Goal: Find specific page/section: Find specific page/section

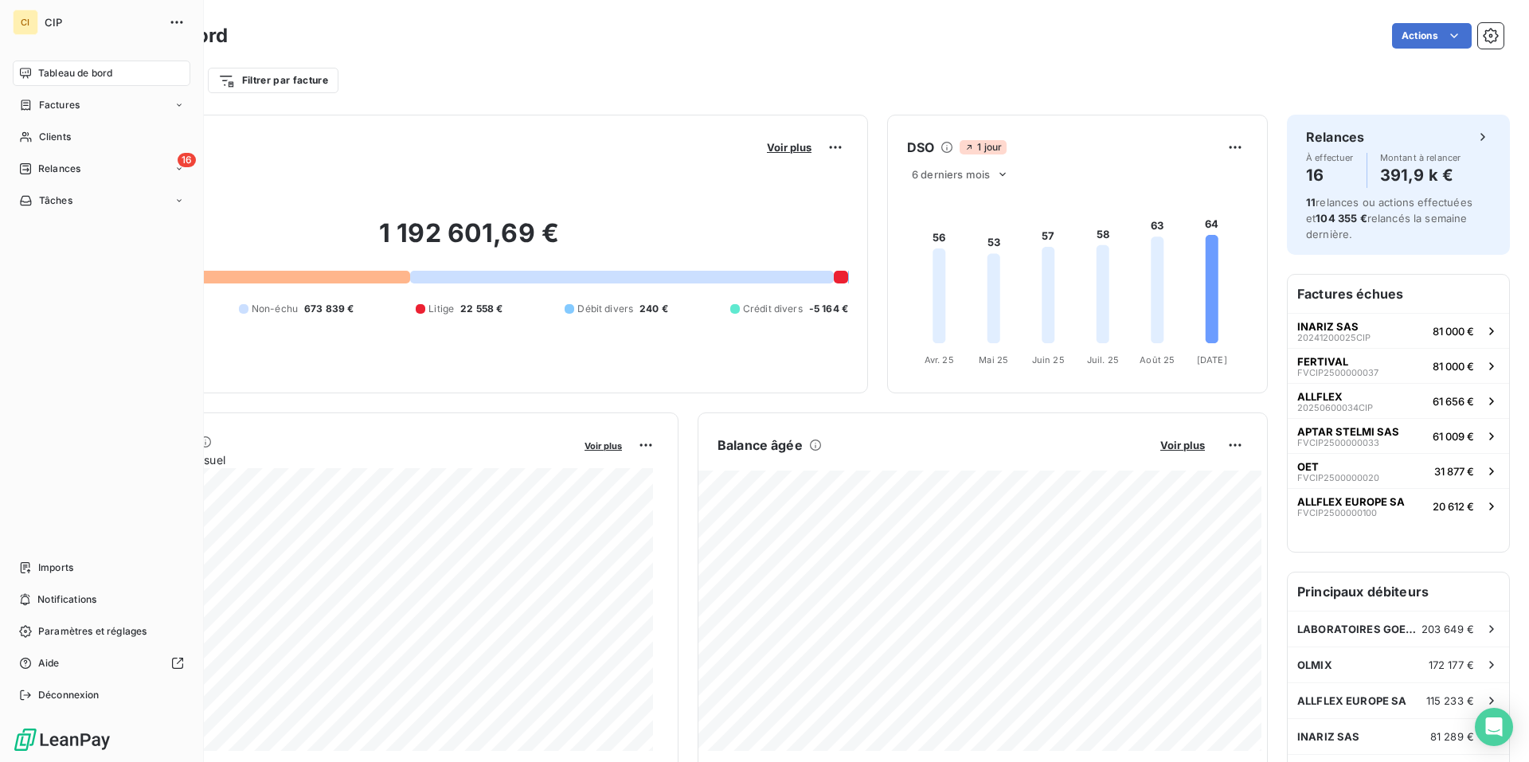
click at [84, 77] on span "Tableau de bord" at bounding box center [75, 73] width 74 height 14
click at [79, 100] on span "Factures" at bounding box center [59, 105] width 41 height 14
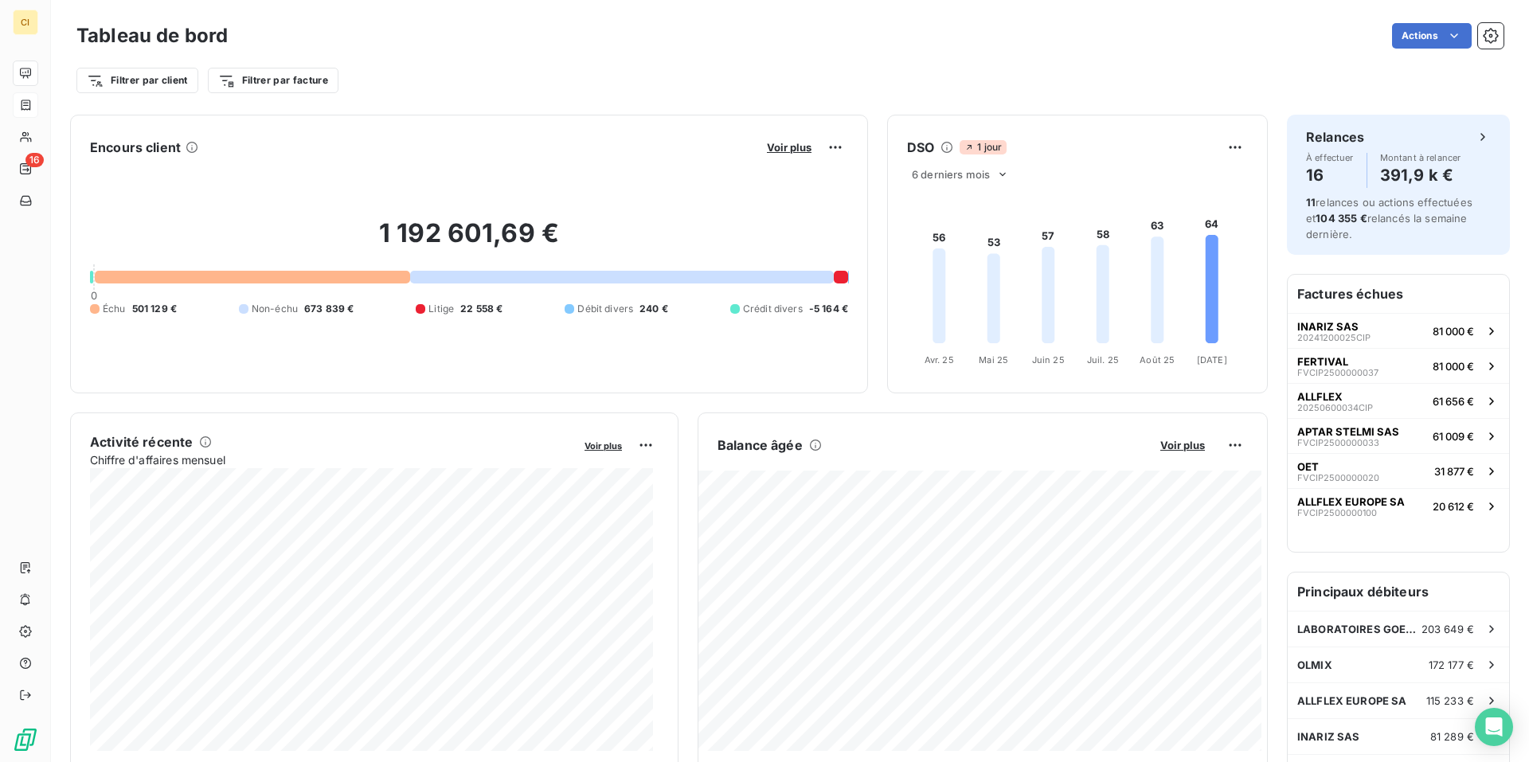
click at [350, 276] on div at bounding box center [252, 277] width 315 height 13
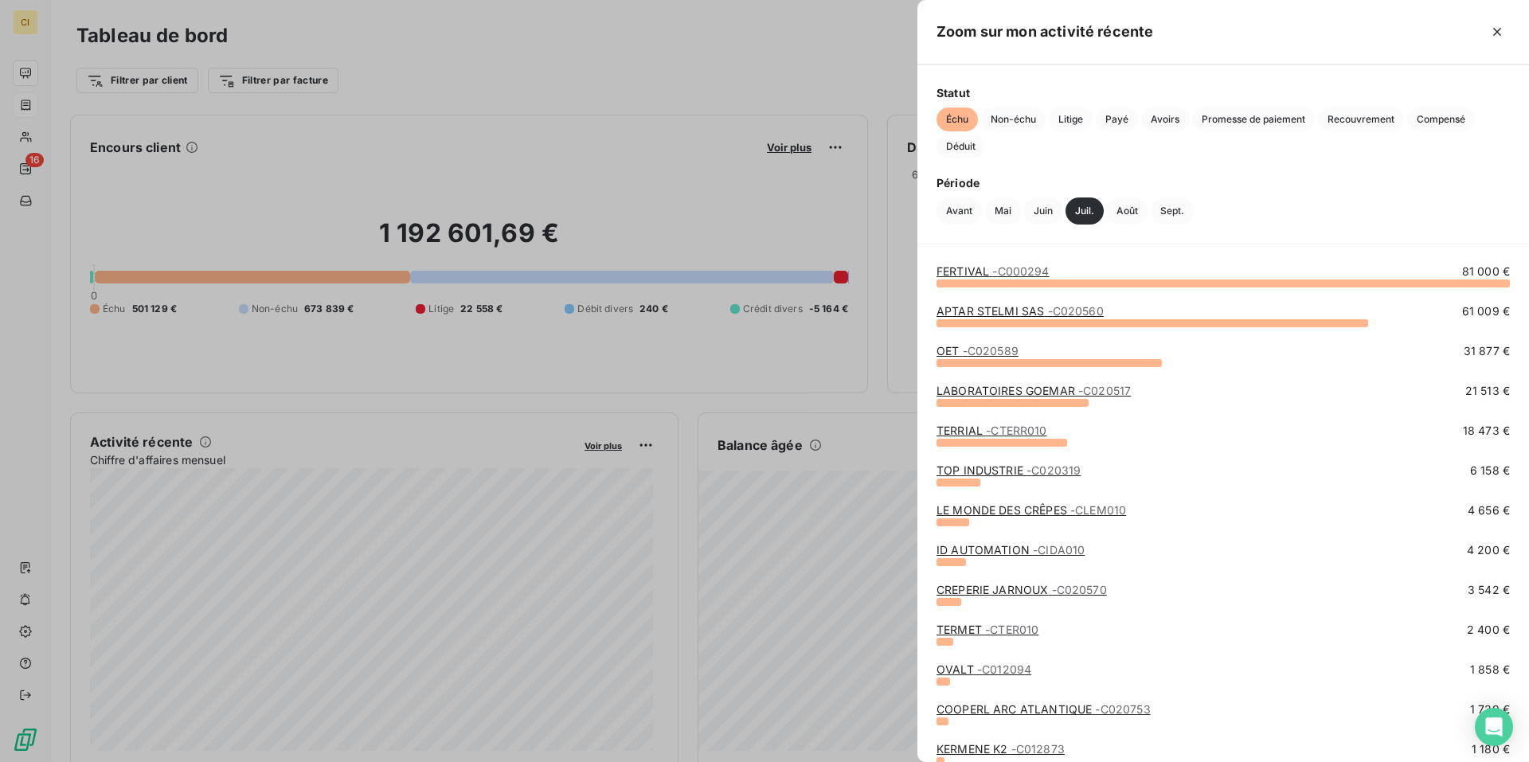
click at [421, 636] on div at bounding box center [764, 381] width 1529 height 762
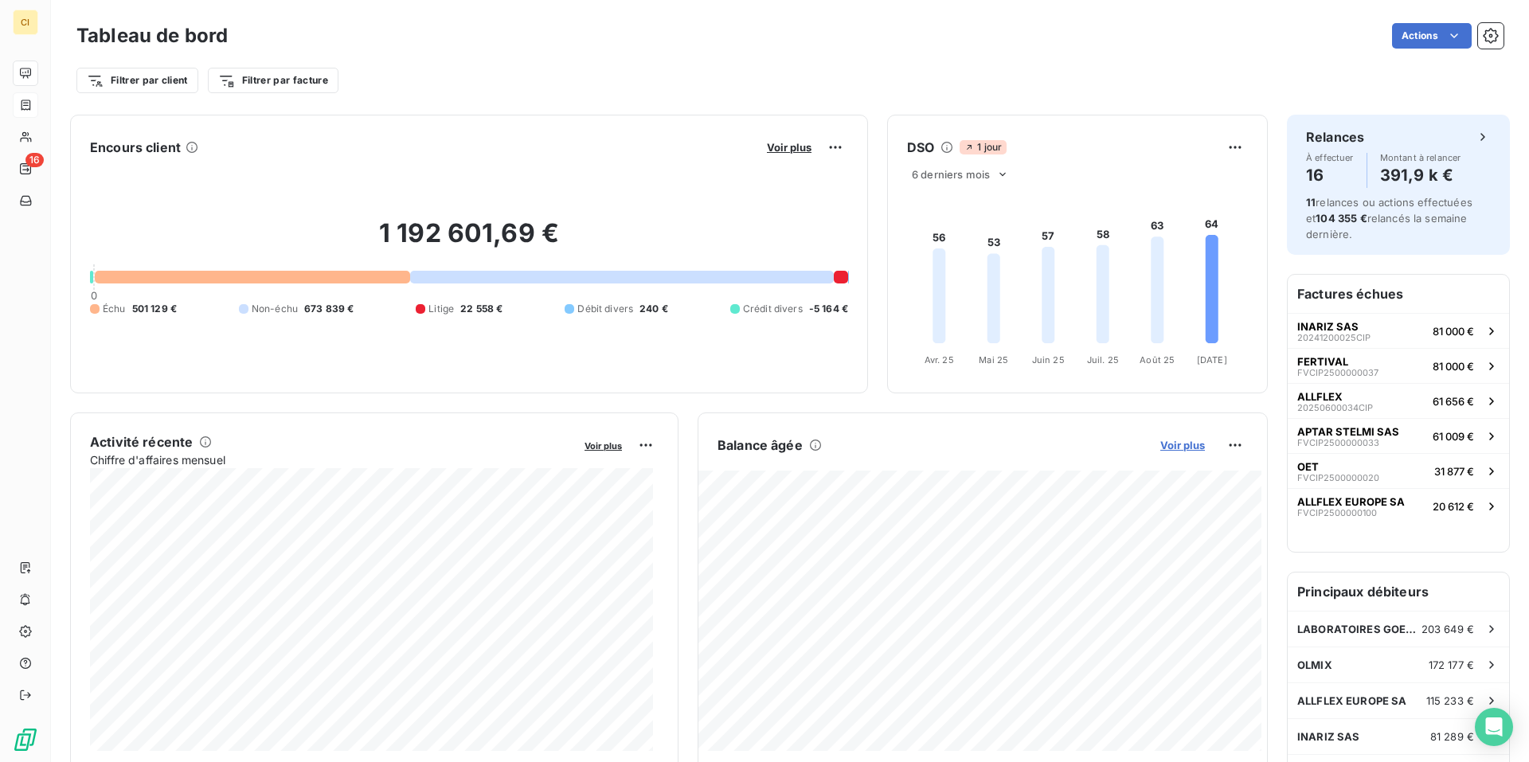
click at [1160, 442] on span "Voir plus" at bounding box center [1182, 445] width 45 height 13
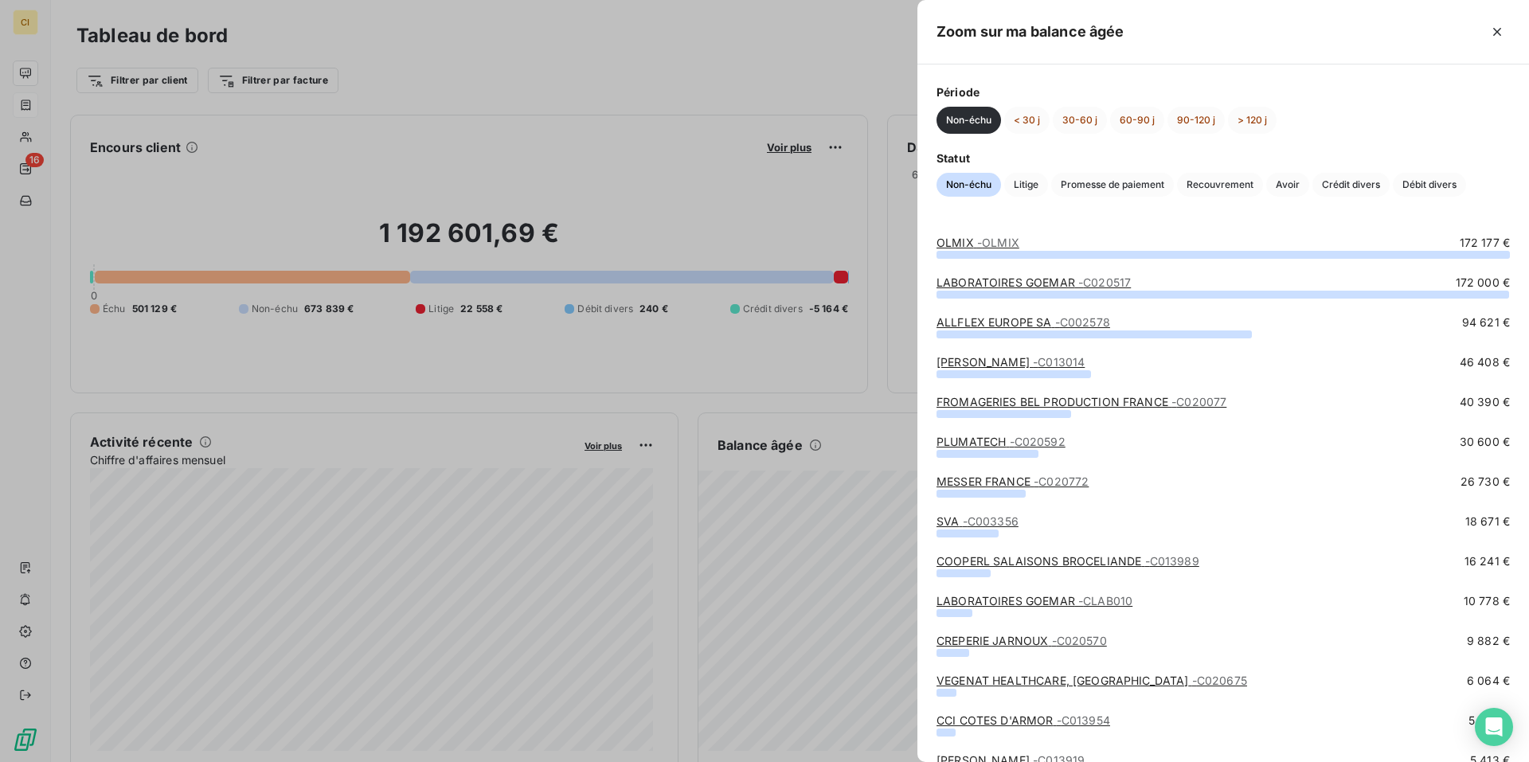
click at [988, 243] on span "- OLMIX" at bounding box center [998, 243] width 42 height 14
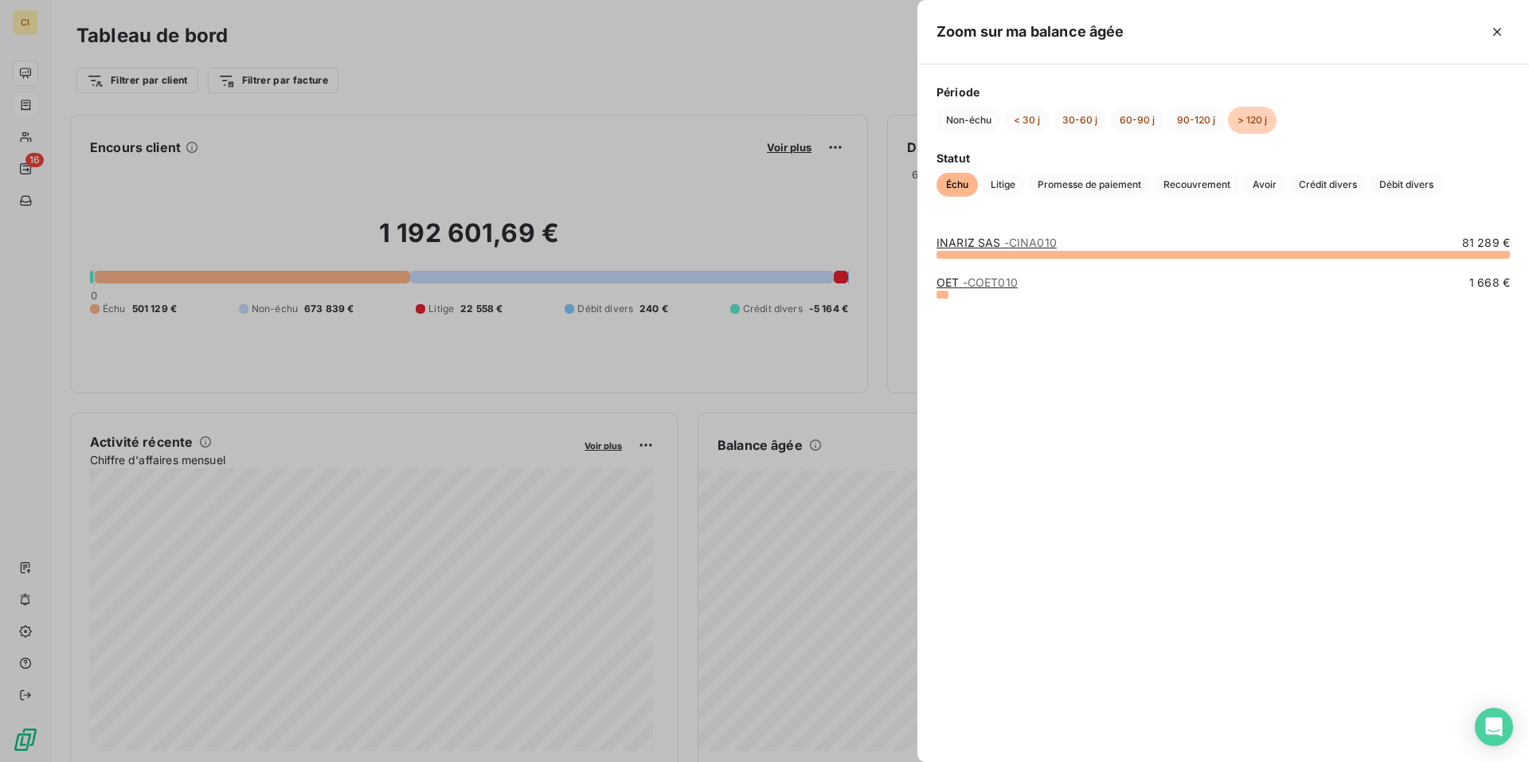
click at [975, 242] on link "INARIZ SAS - CINA010" at bounding box center [997, 243] width 120 height 14
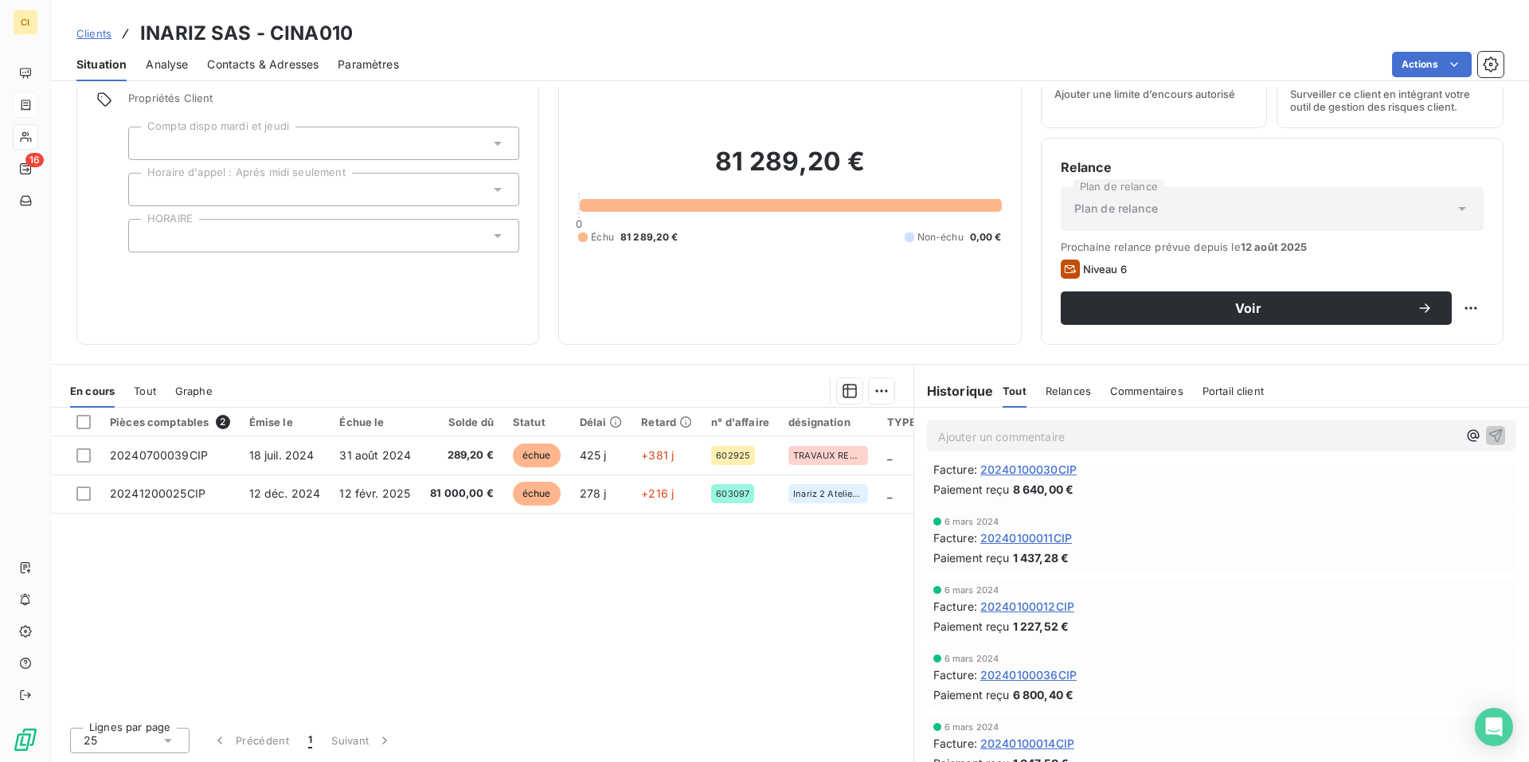
scroll to position [6242, 0]
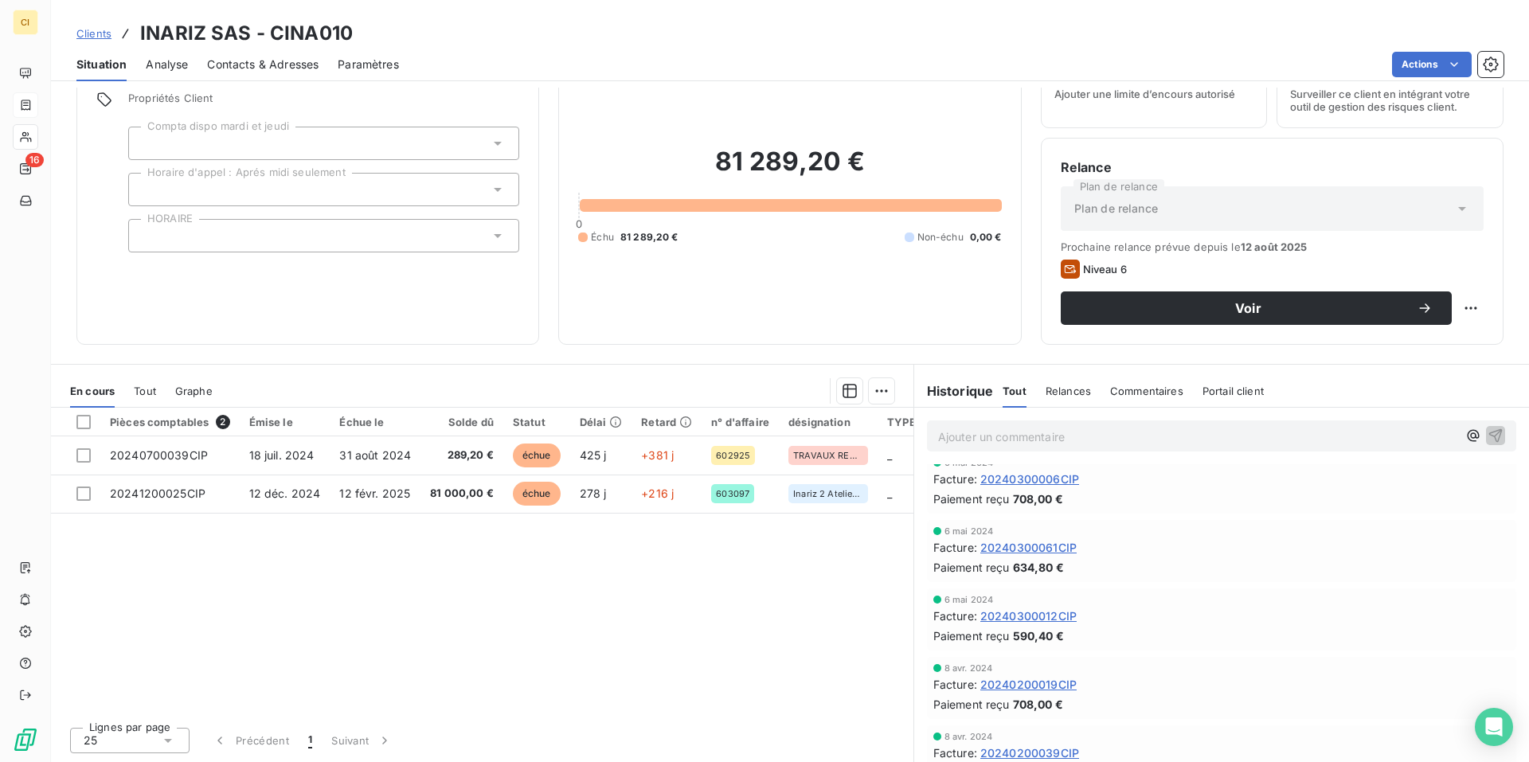
click at [669, 600] on div "Pièces comptables 2 Émise le Échue le Solde dû Statut Délai Retard n° d'affaire…" at bounding box center [482, 561] width 862 height 307
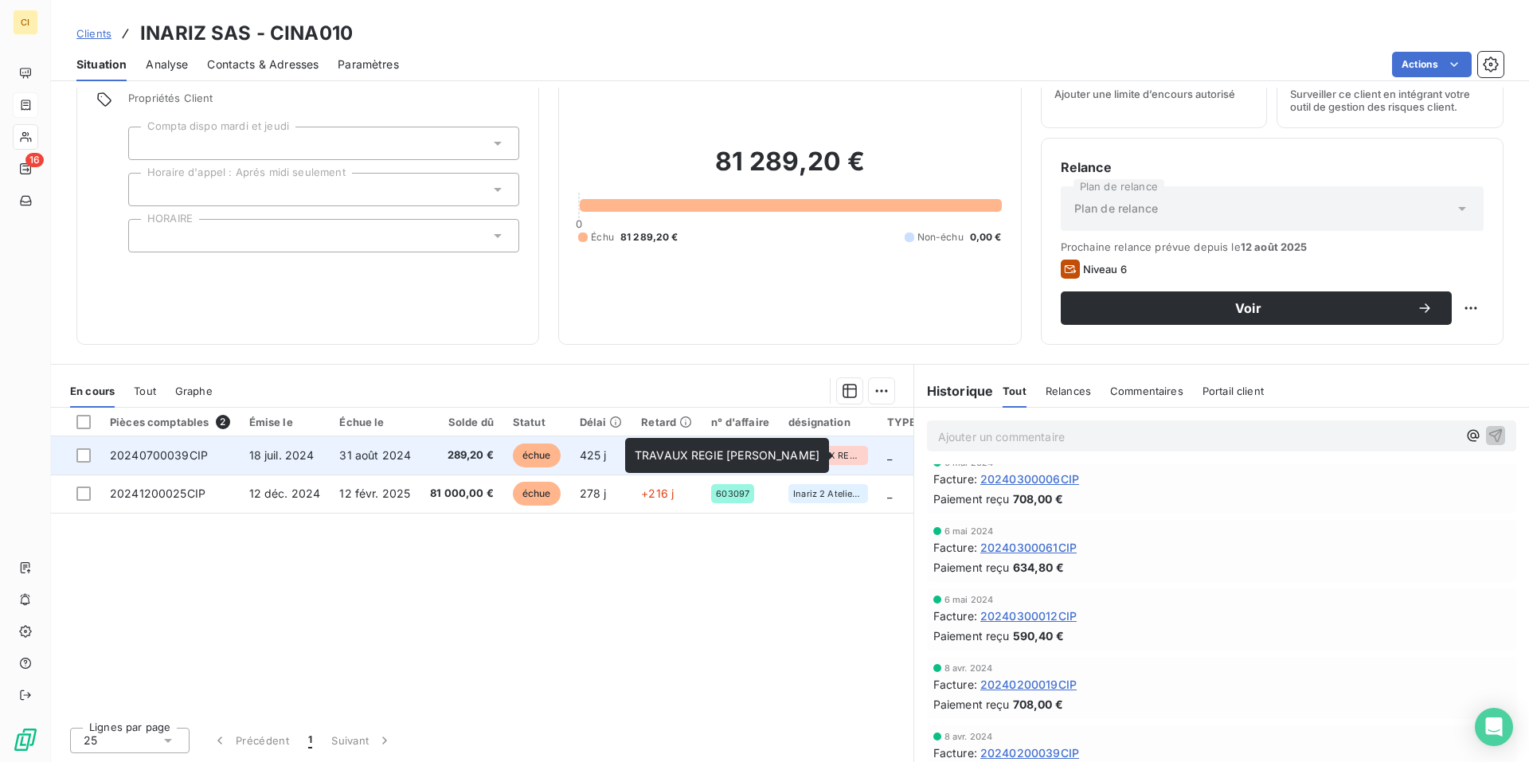
click at [819, 452] on span "TRAVAUX REGIE [PERSON_NAME]" at bounding box center [828, 456] width 70 height 10
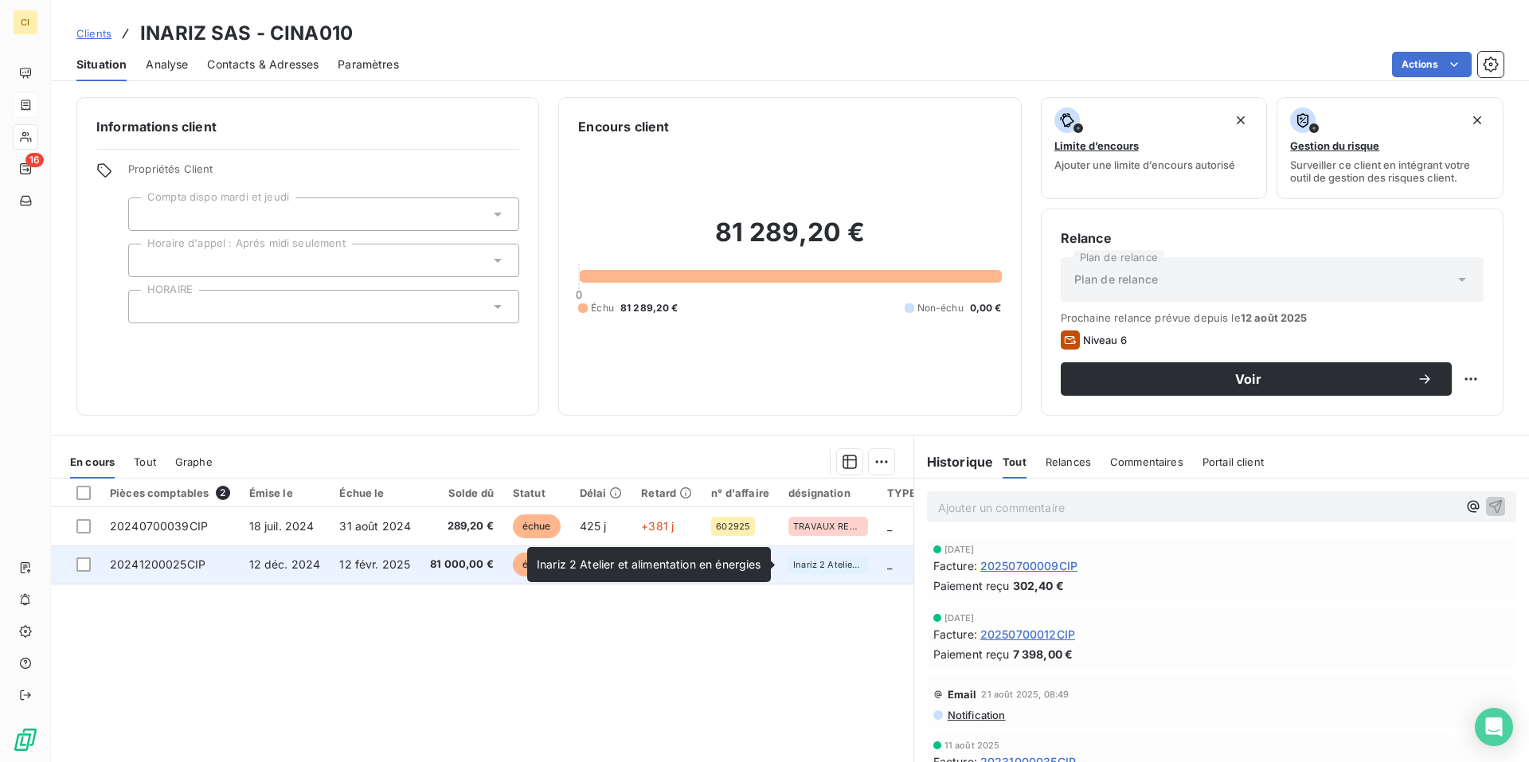
click at [798, 560] on span "Inariz 2 Atelier et alimentation en énergies" at bounding box center [828, 565] width 70 height 10
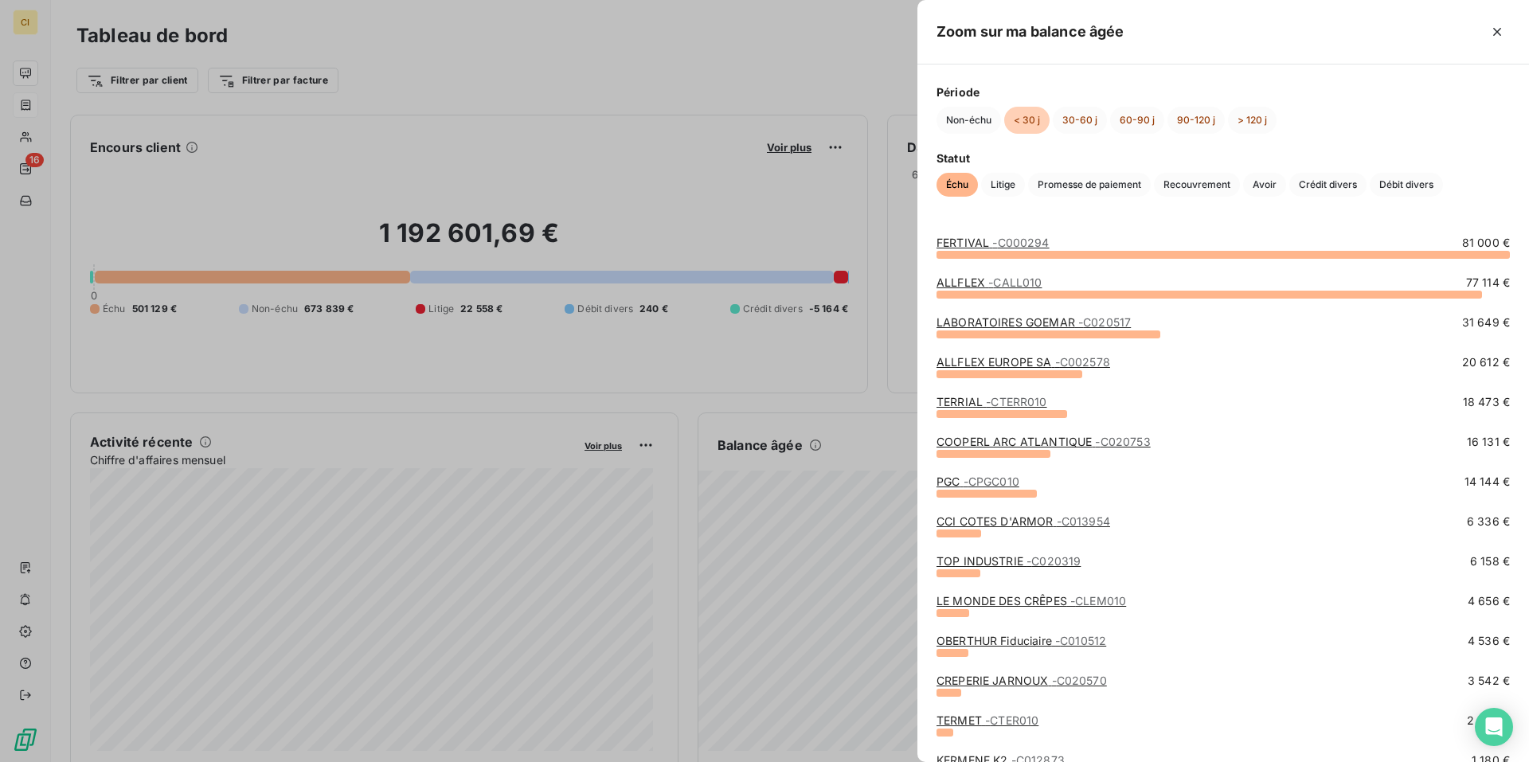
click at [872, 632] on div at bounding box center [764, 381] width 1529 height 762
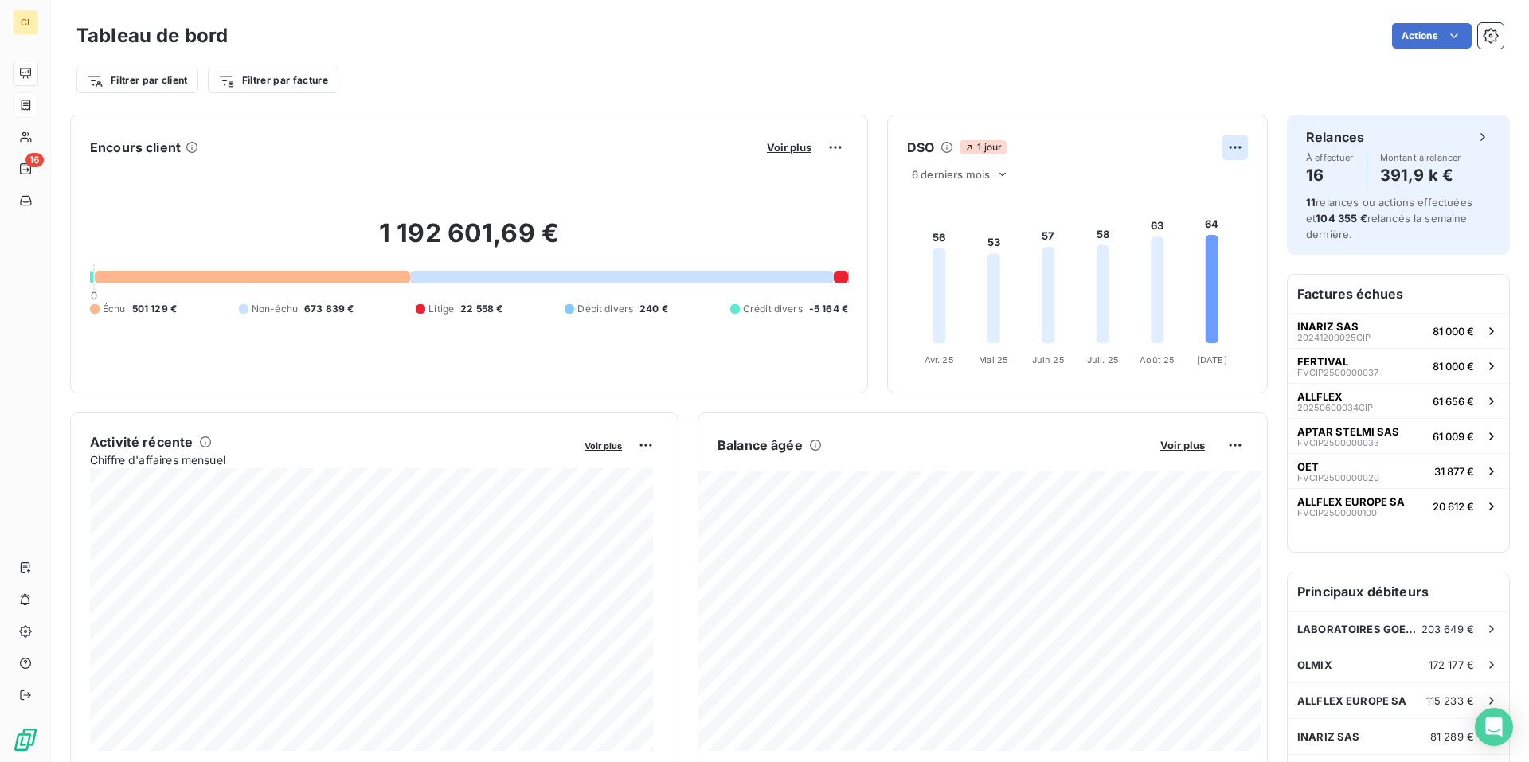
click at [1219, 146] on html "CI 16 Tableau de bord Actions Filtrer par client Filtrer par facture Encours cl…" at bounding box center [764, 381] width 1529 height 762
click at [1079, 150] on html "CI 16 Tableau de bord Actions Filtrer par client Filtrer par facture Encours cl…" at bounding box center [764, 381] width 1529 height 762
click at [1066, 187] on foreignobject at bounding box center [1075, 279] width 375 height 190
click at [1207, 259] on icon at bounding box center [1212, 289] width 13 height 108
click at [1151, 279] on icon at bounding box center [1157, 290] width 13 height 107
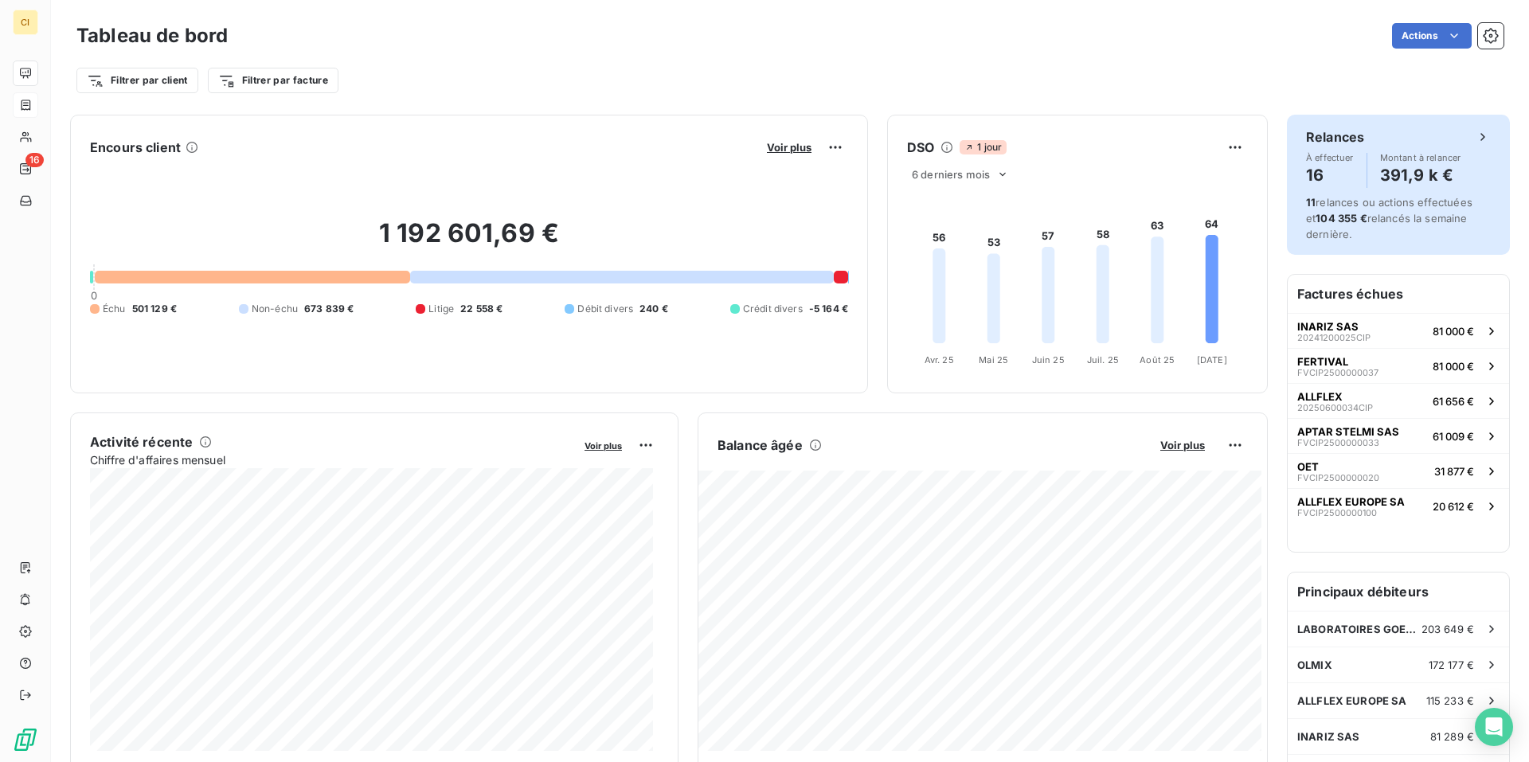
click at [1415, 170] on h4 "391,9 k €" at bounding box center [1420, 174] width 81 height 25
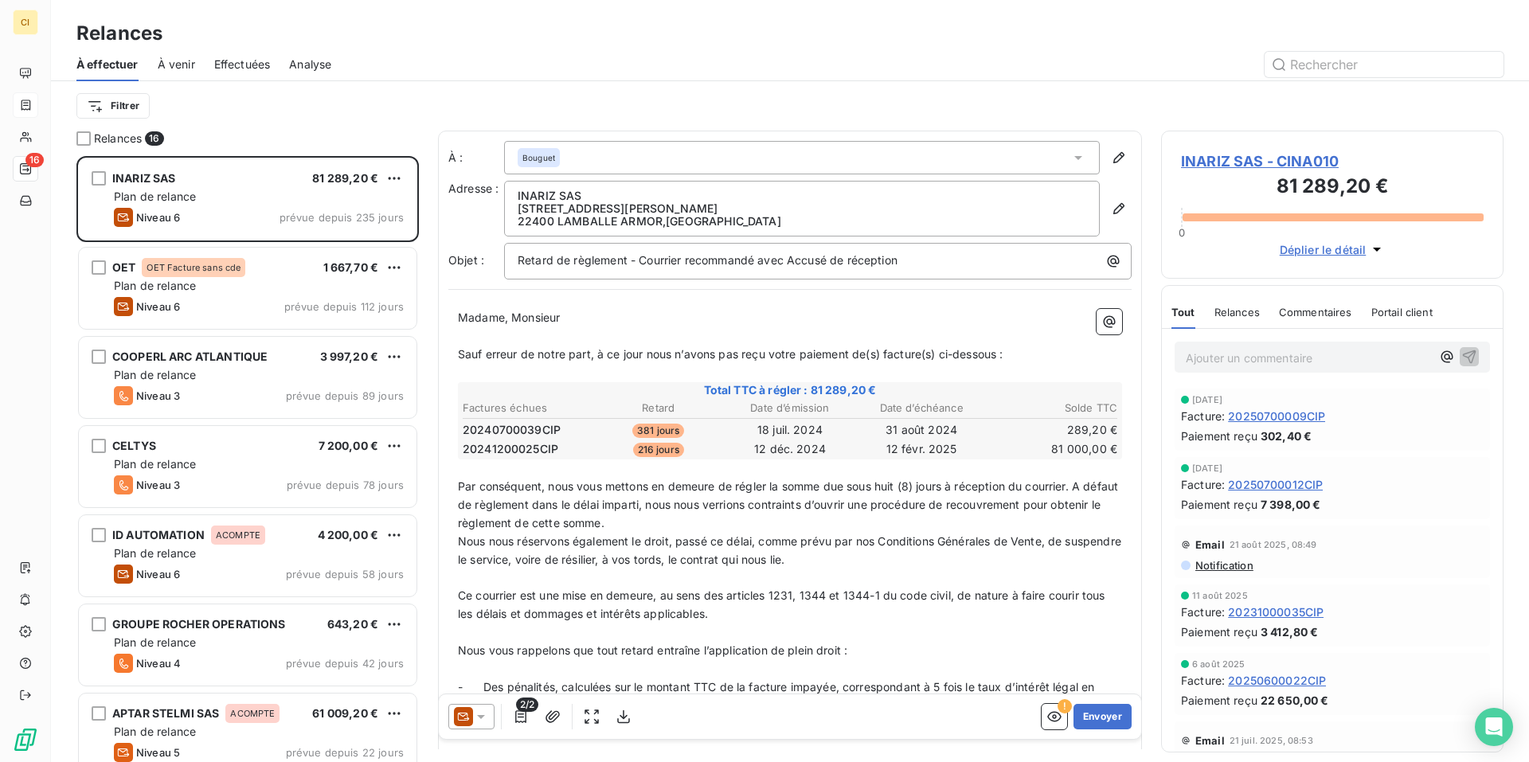
click at [440, 78] on div "À effectuer À venir Effectuées Analyse" at bounding box center [790, 64] width 1478 height 33
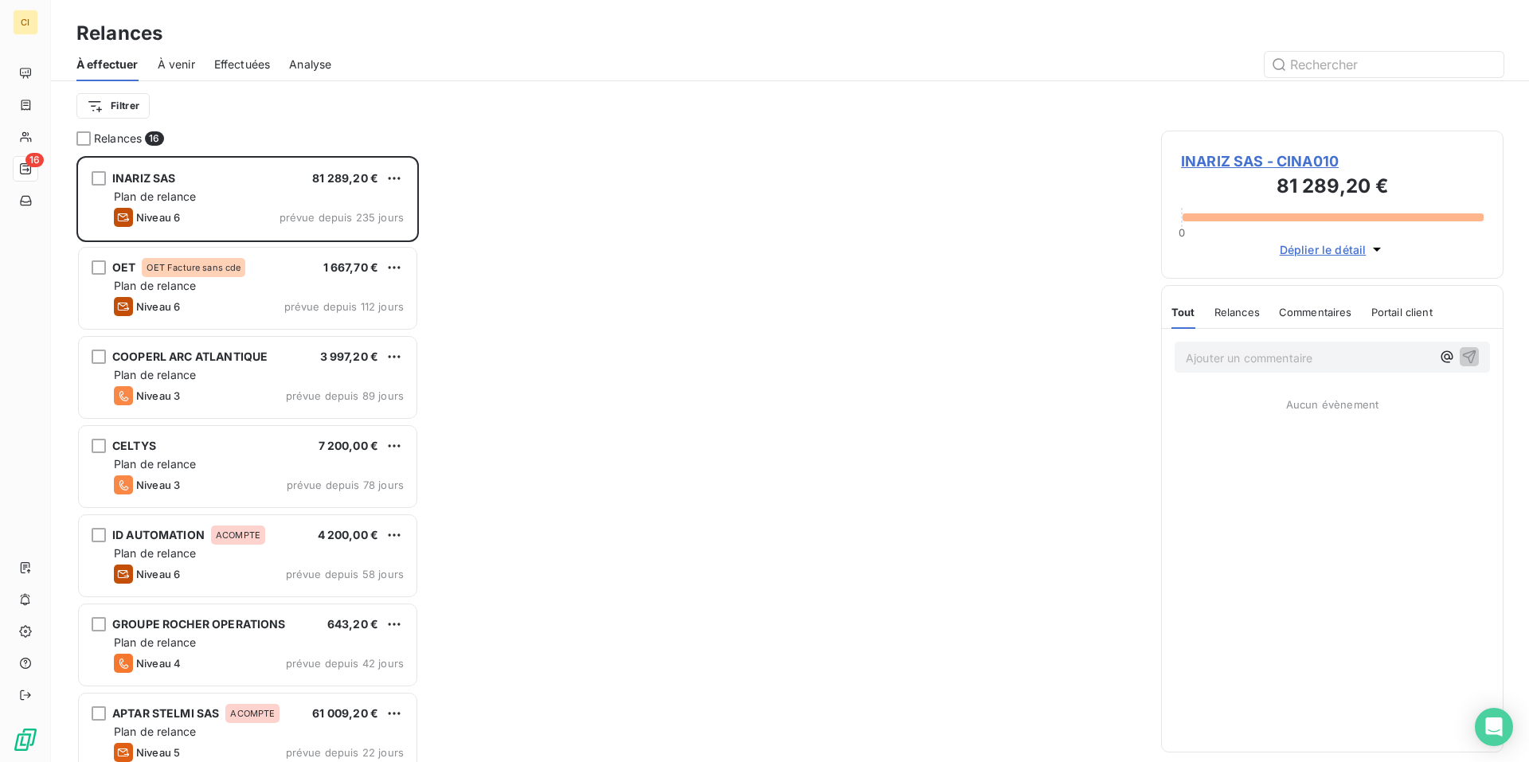
scroll to position [594, 331]
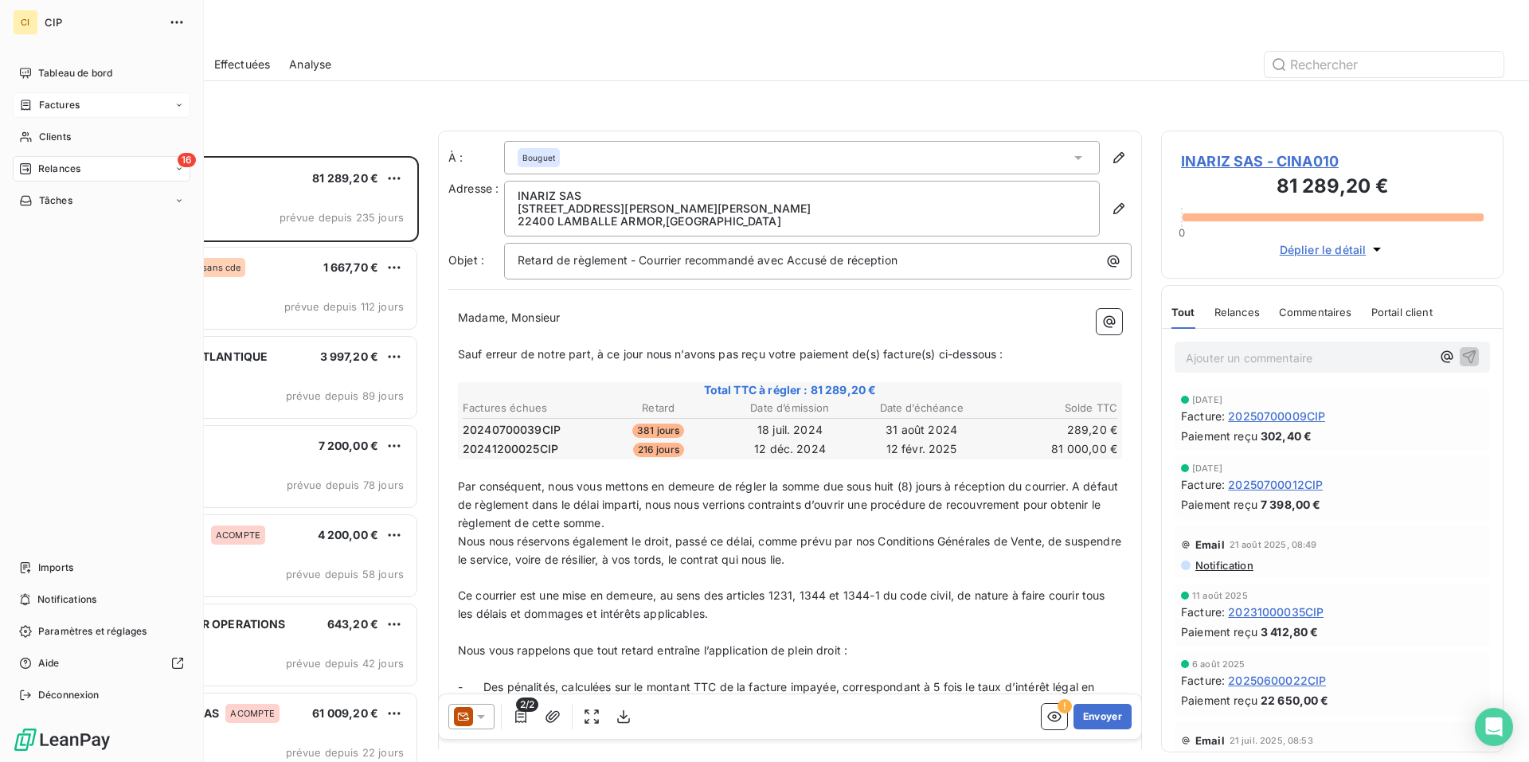
click at [52, 102] on span "Factures" at bounding box center [59, 105] width 41 height 14
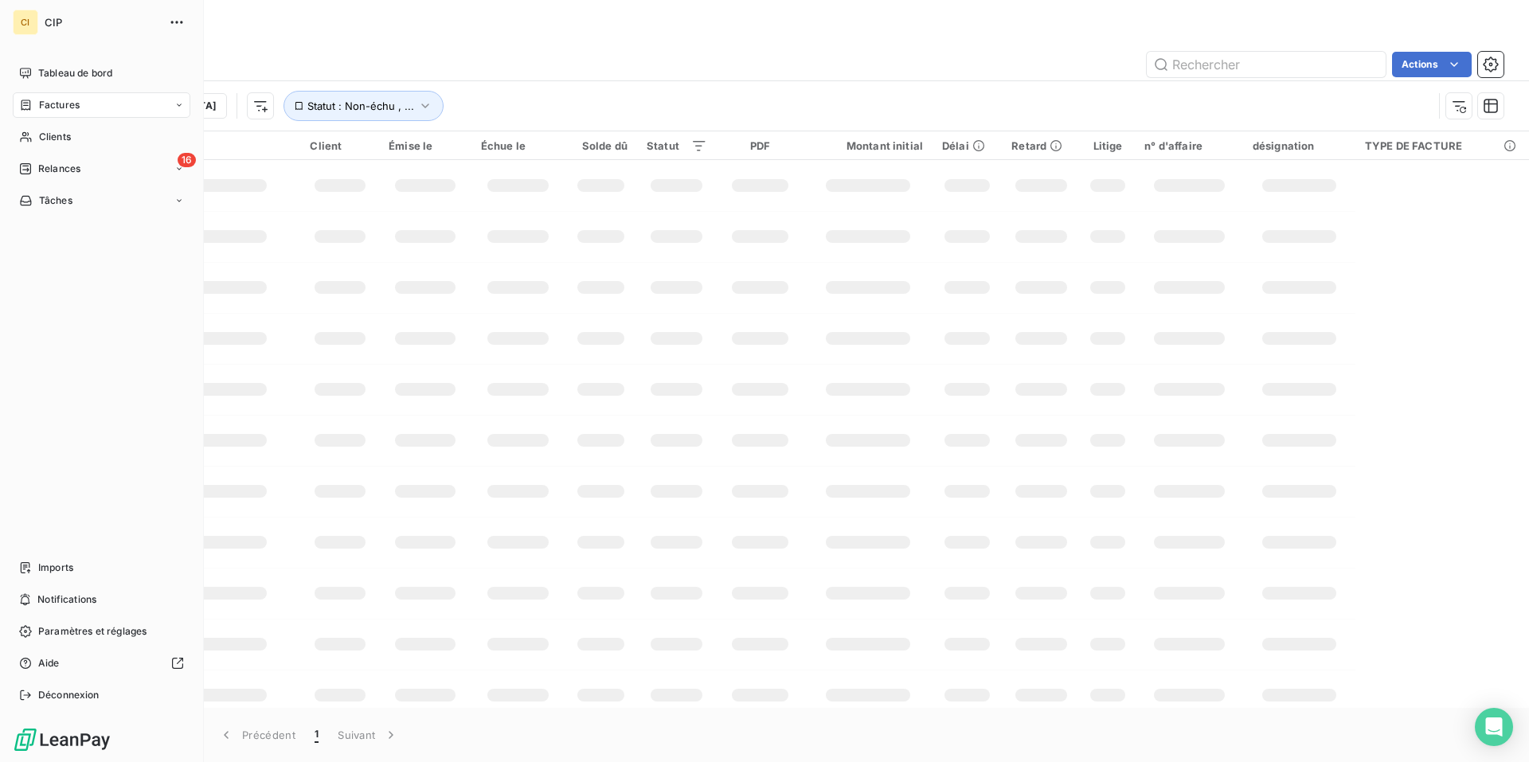
click at [52, 102] on span "Factures" at bounding box center [59, 105] width 41 height 14
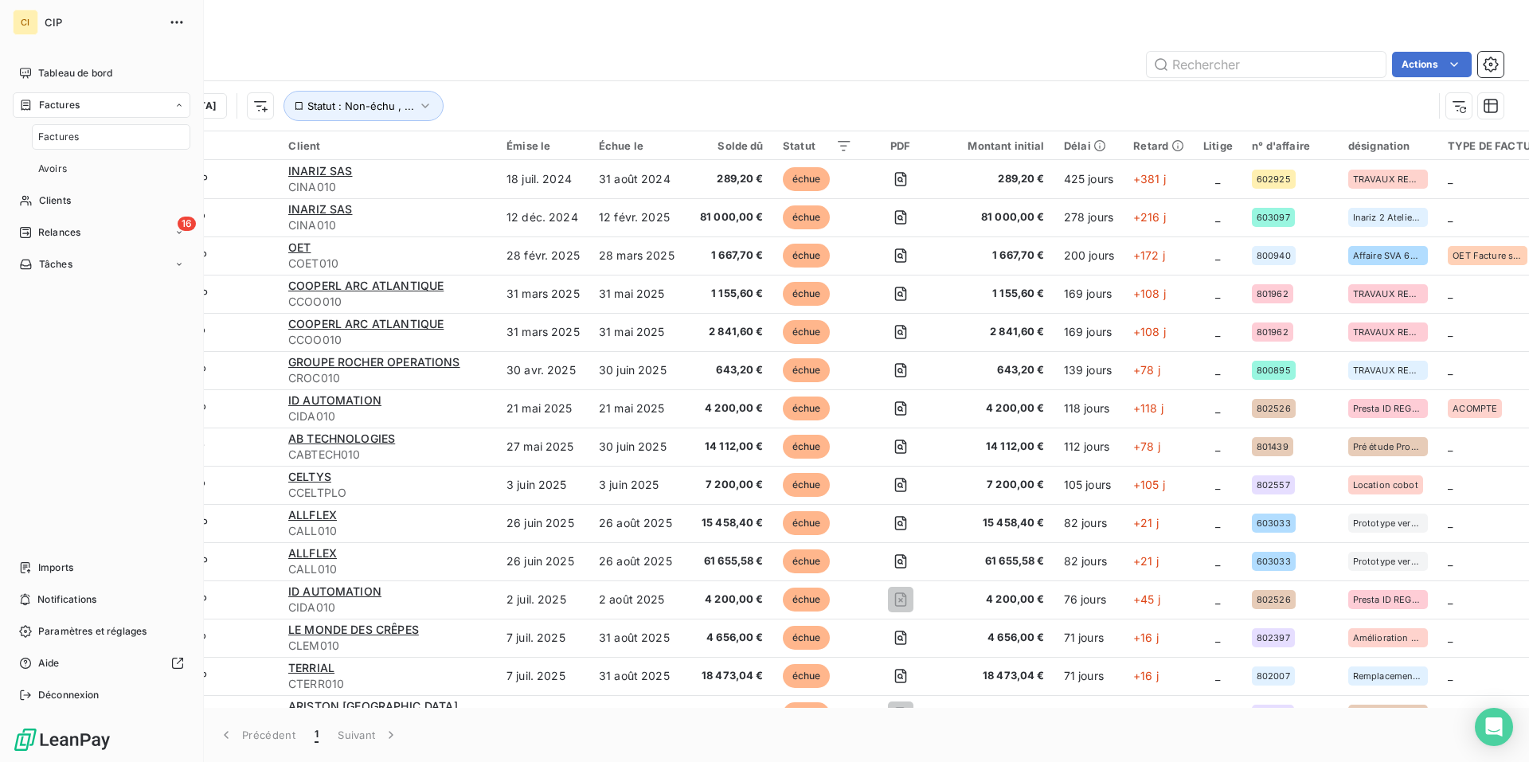
click at [65, 108] on span "Factures" at bounding box center [59, 105] width 41 height 14
click at [64, 130] on span "Factures" at bounding box center [58, 137] width 41 height 14
click at [73, 135] on span "Factures" at bounding box center [58, 137] width 41 height 14
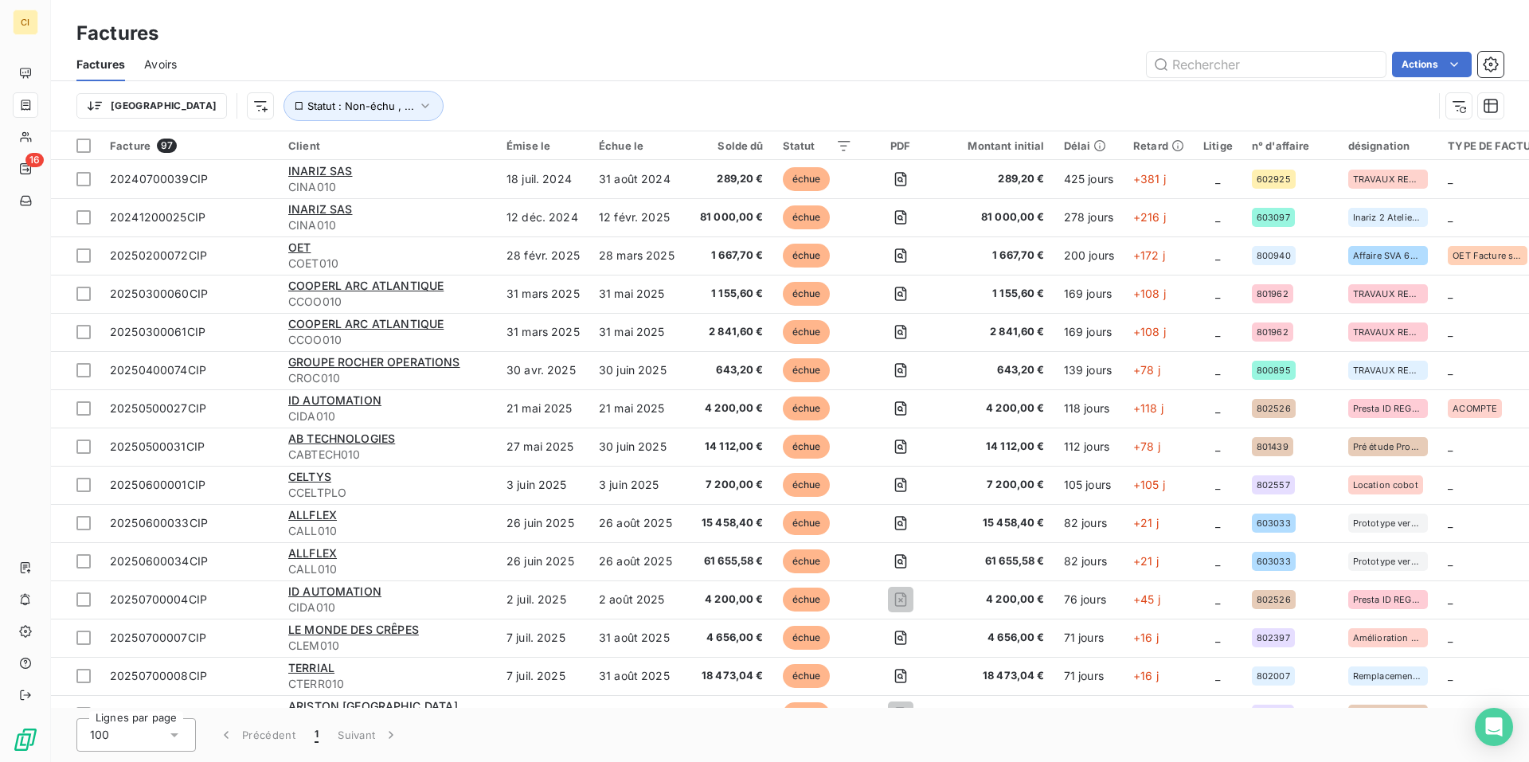
click at [168, 63] on span "Avoirs" at bounding box center [160, 65] width 33 height 16
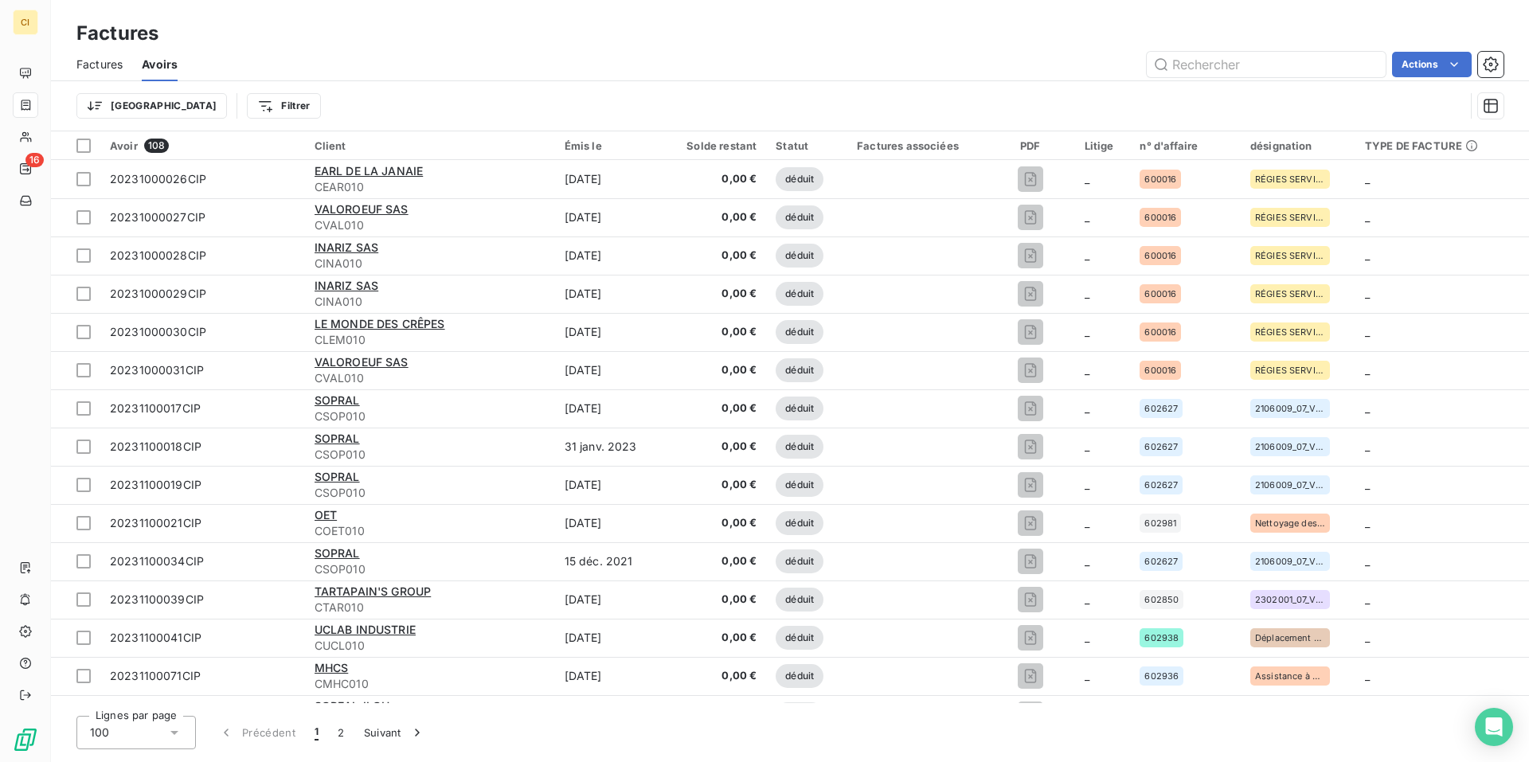
click at [114, 65] on span "Factures" at bounding box center [99, 65] width 46 height 16
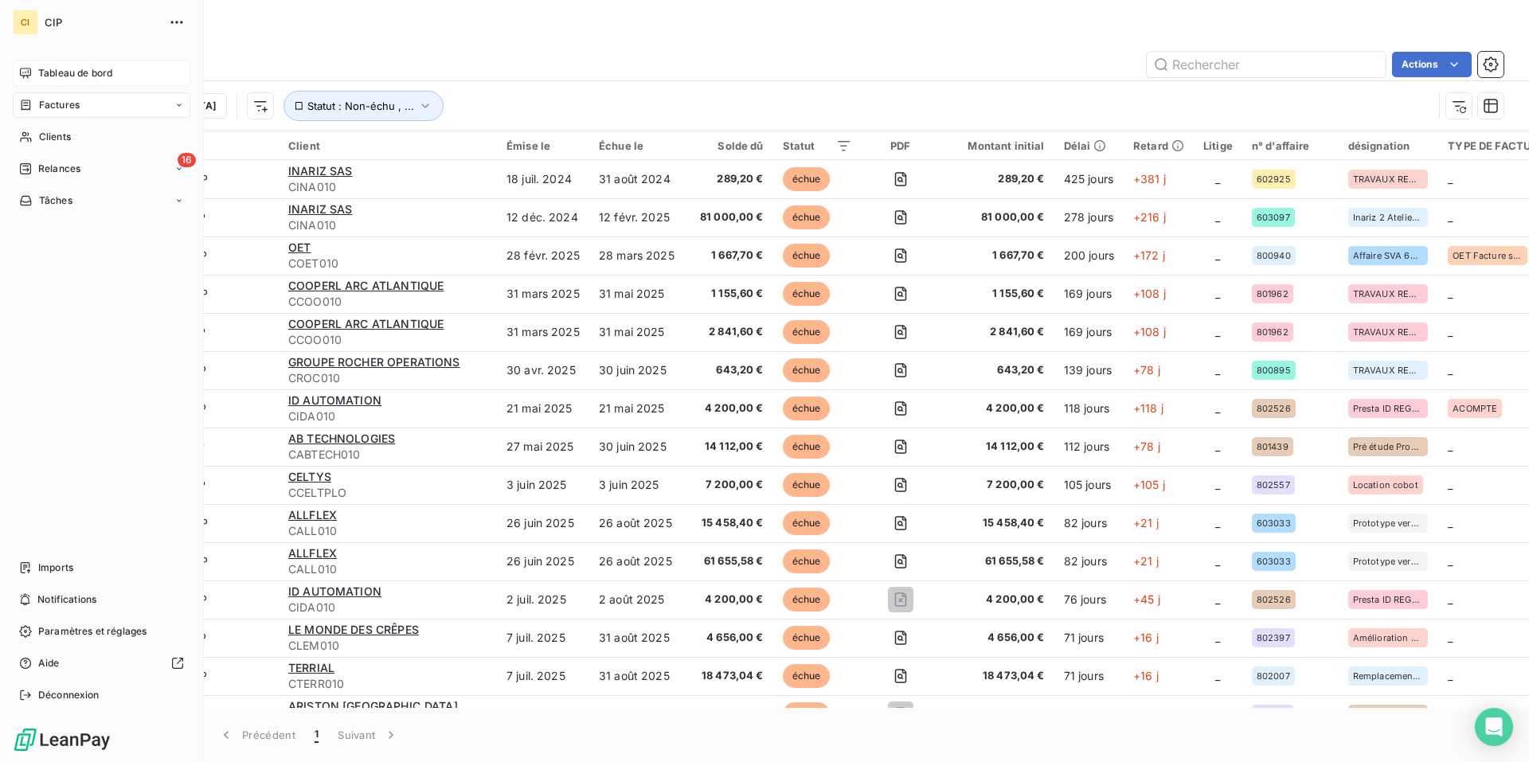
click at [45, 76] on span "Tableau de bord" at bounding box center [75, 73] width 74 height 14
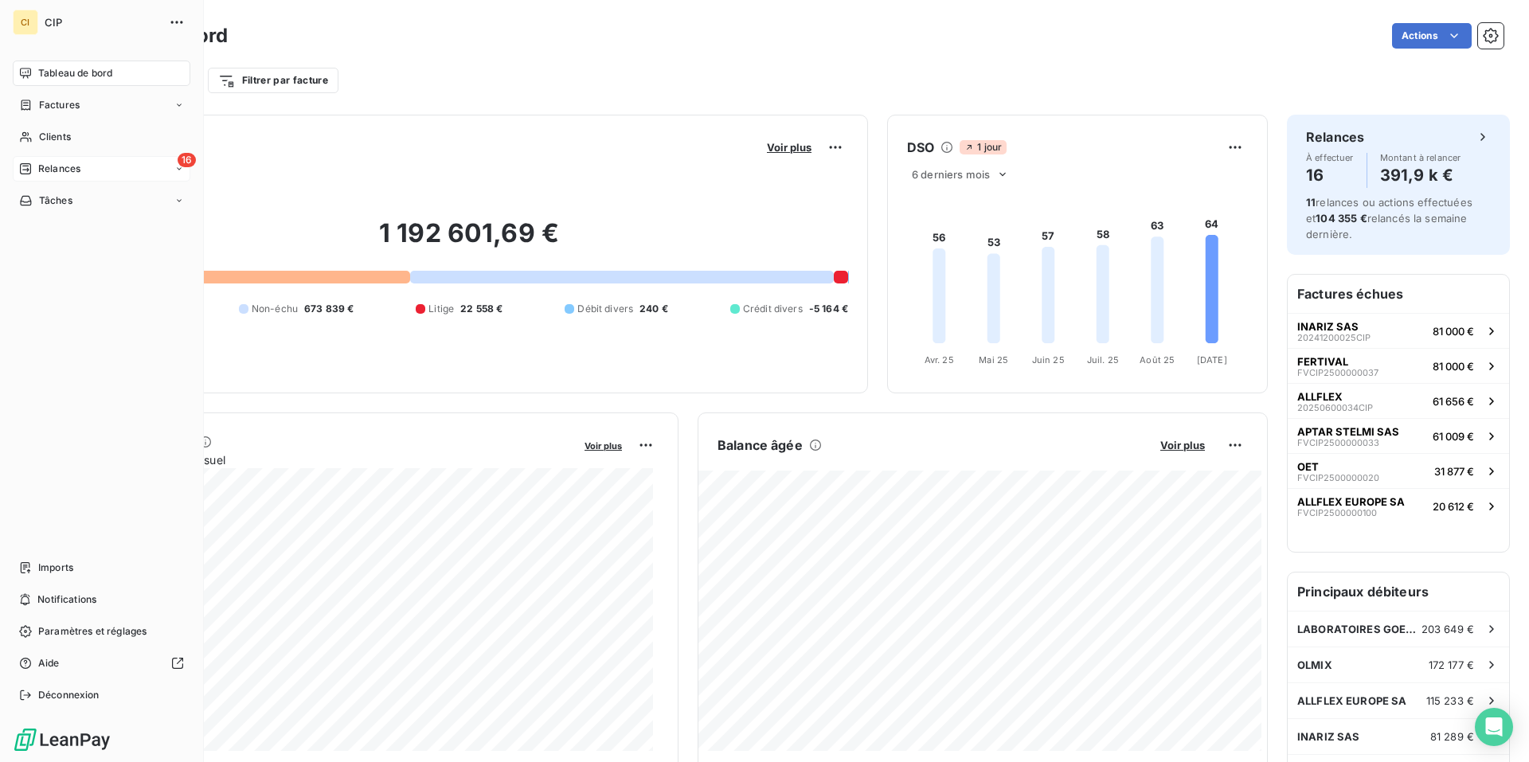
click at [50, 161] on div "16 Relances" at bounding box center [102, 168] width 178 height 25
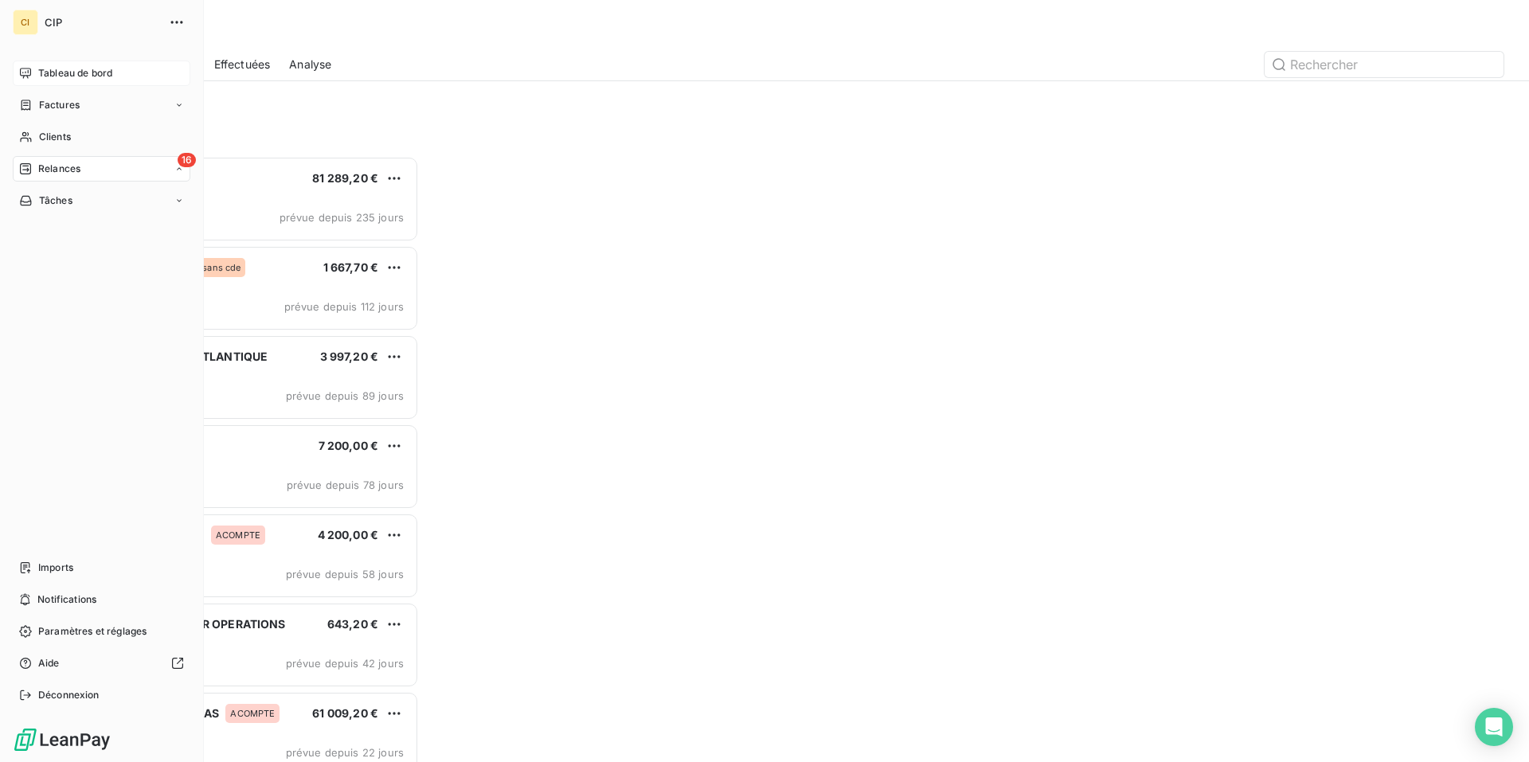
scroll to position [594, 331]
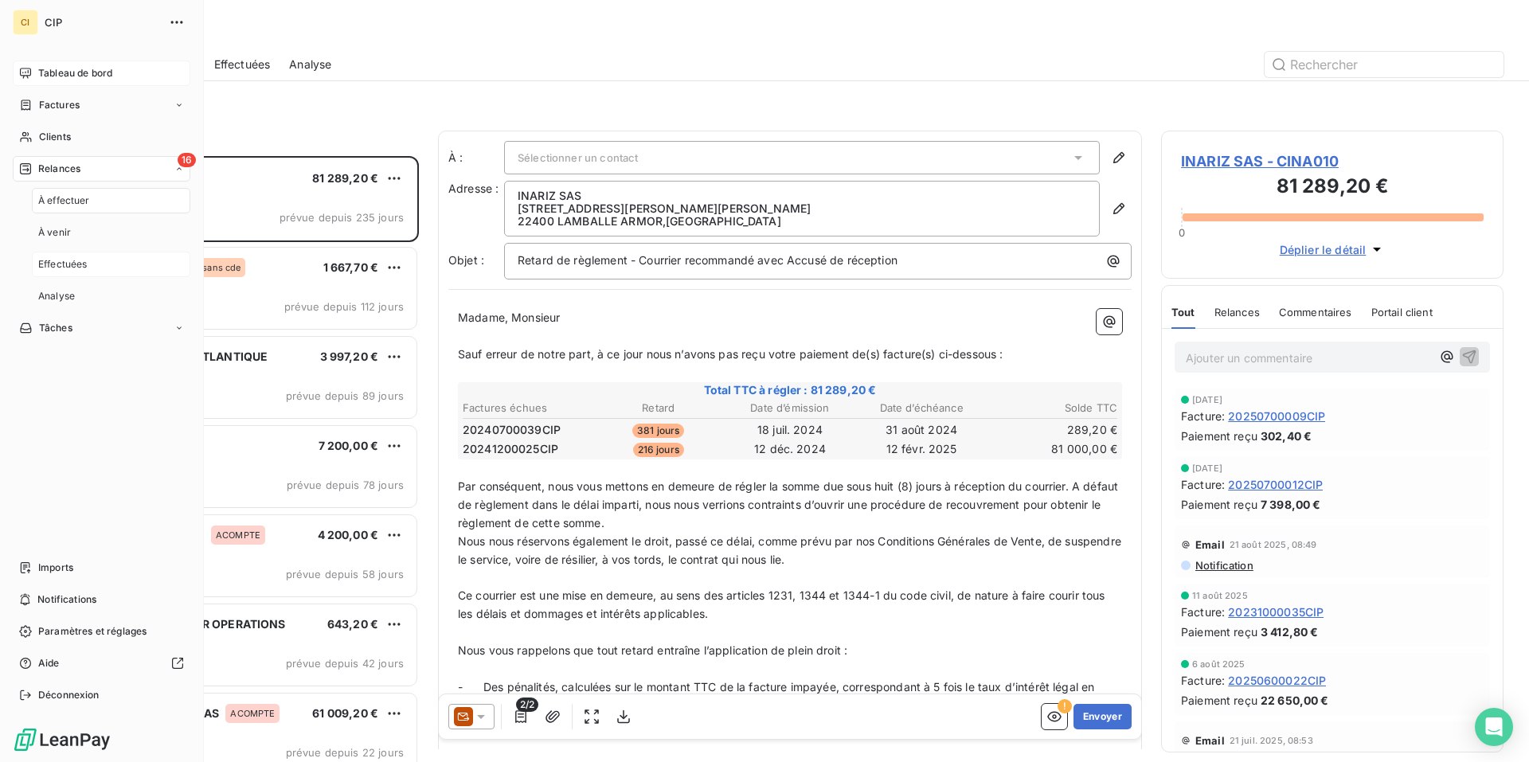
click at [76, 260] on span "Effectuées" at bounding box center [62, 264] width 49 height 14
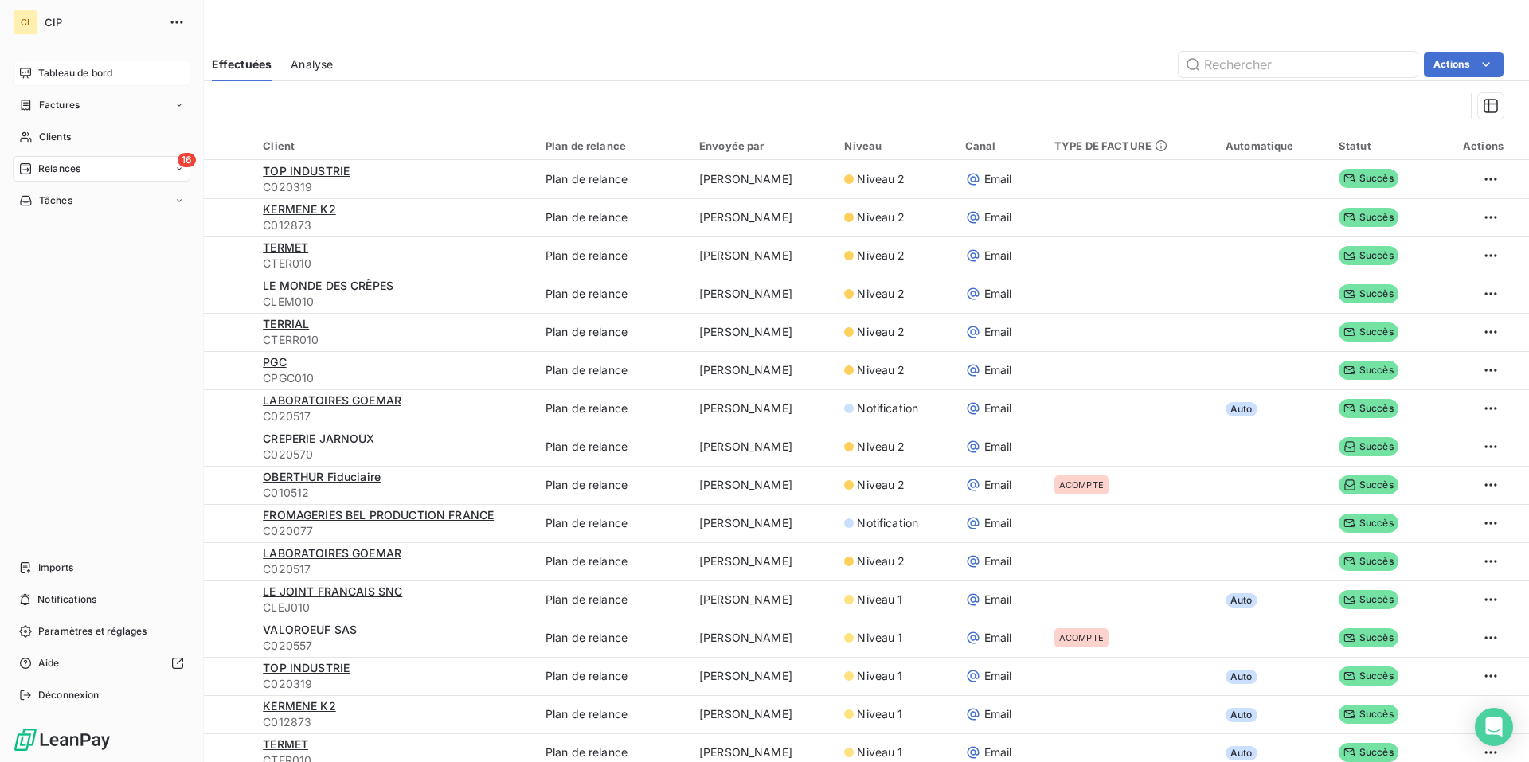
click at [37, 80] on div "Tableau de bord" at bounding box center [102, 73] width 178 height 25
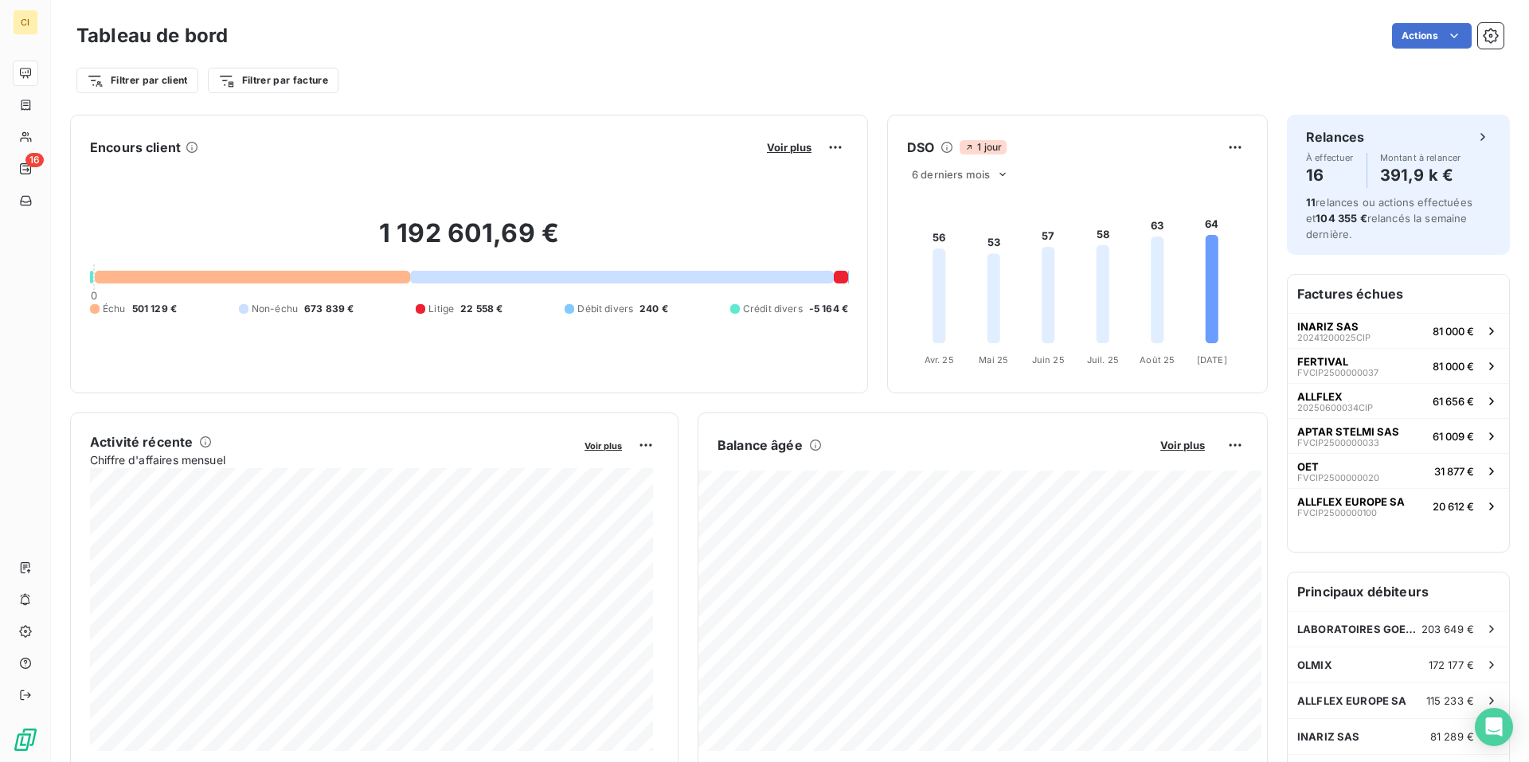
click at [478, 29] on div "Actions" at bounding box center [875, 35] width 1257 height 25
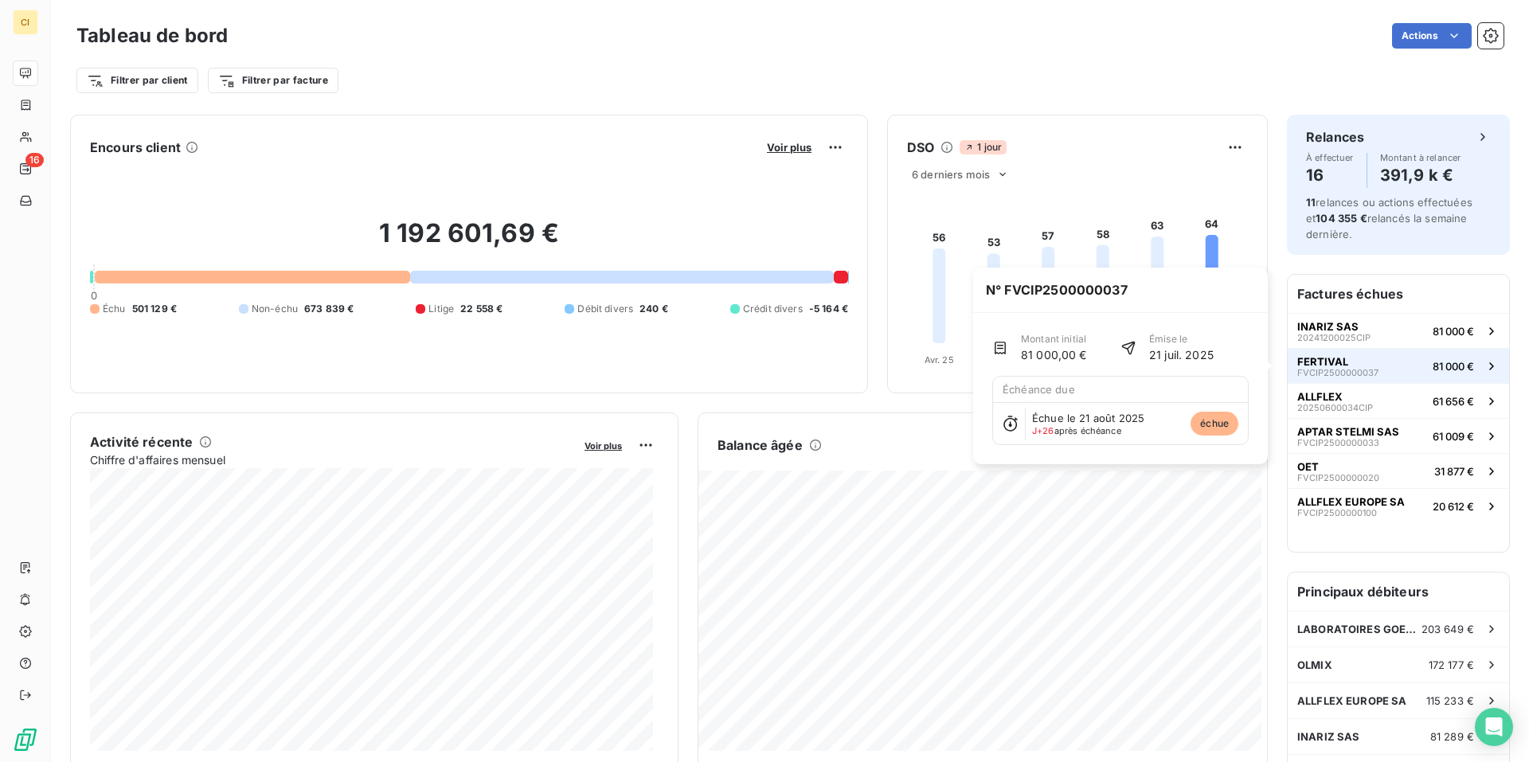
click at [1357, 354] on button "FERTIVAL FVCIP2500000037 81 000 €" at bounding box center [1398, 365] width 221 height 35
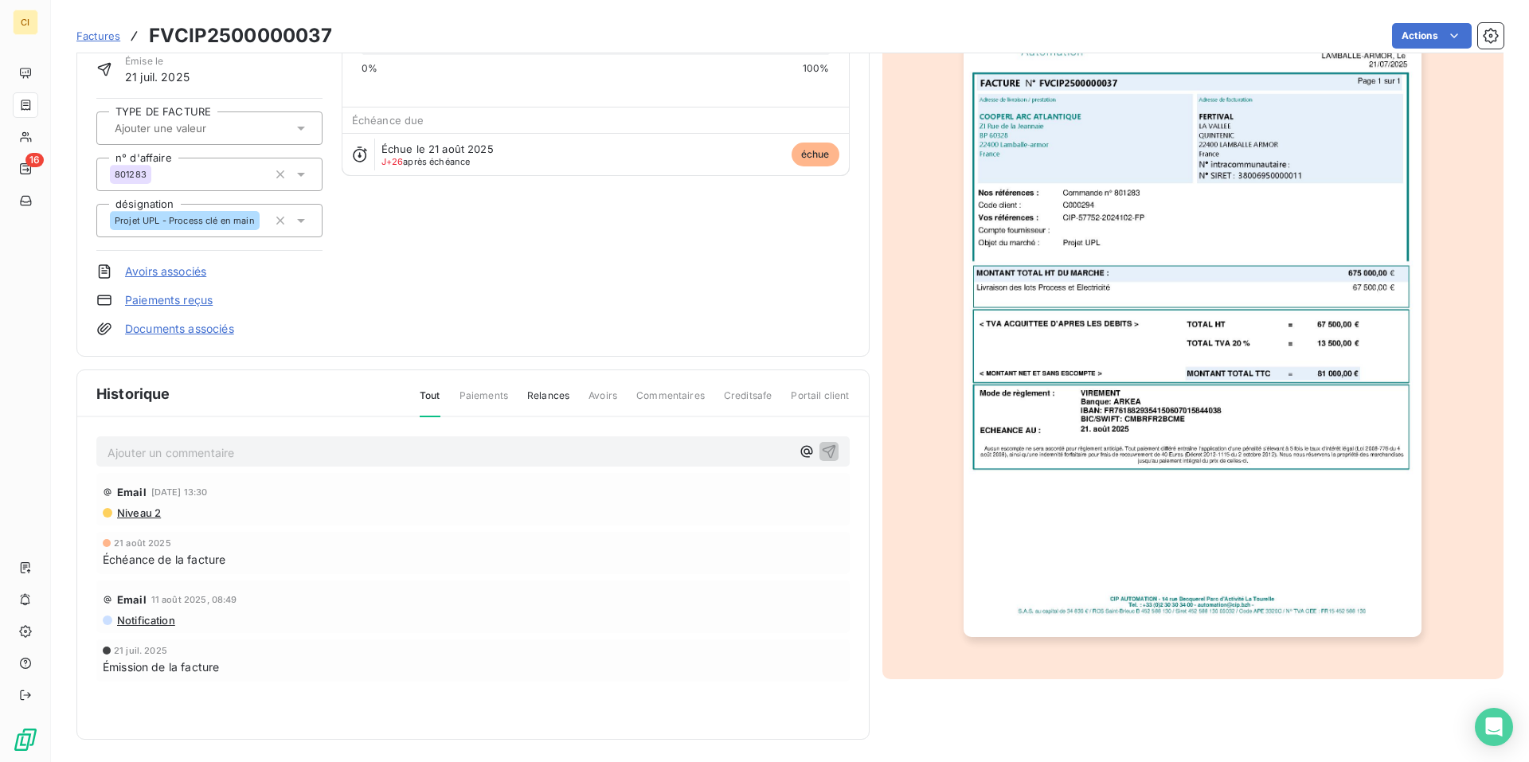
scroll to position [119, 0]
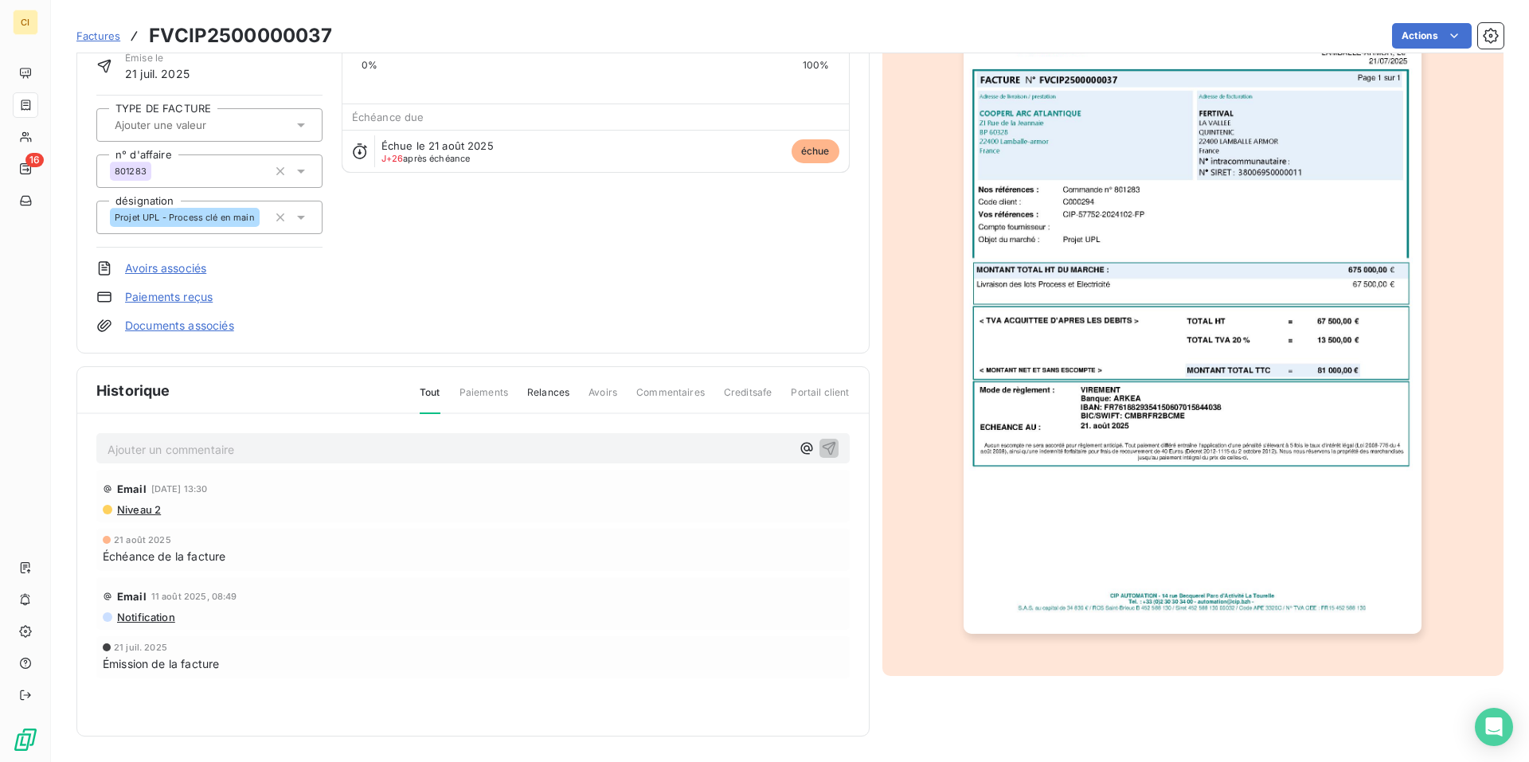
click at [148, 507] on span "Niveau 2" at bounding box center [137, 509] width 45 height 13
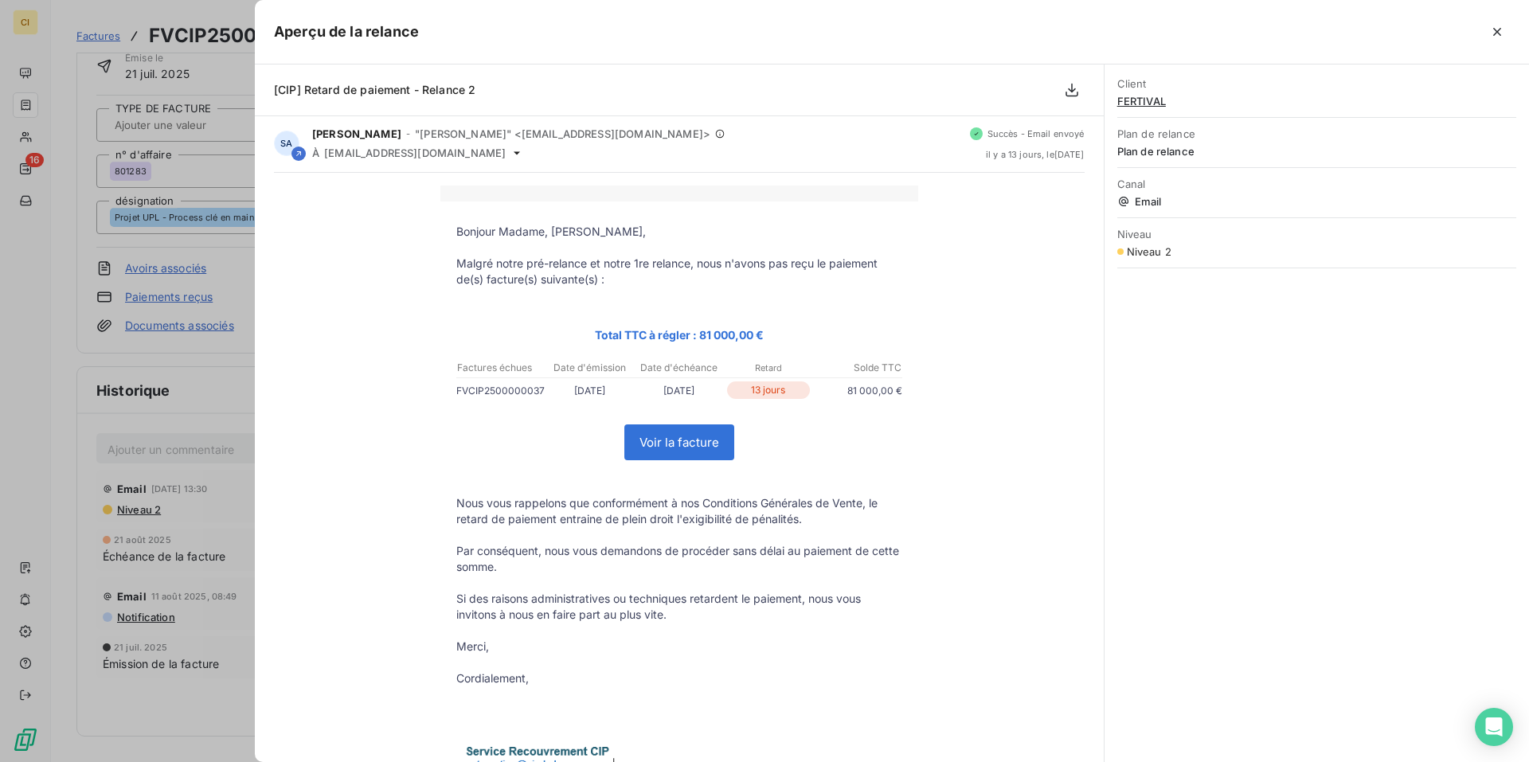
scroll to position [0, 0]
click at [1503, 33] on icon "button" at bounding box center [1497, 32] width 16 height 16
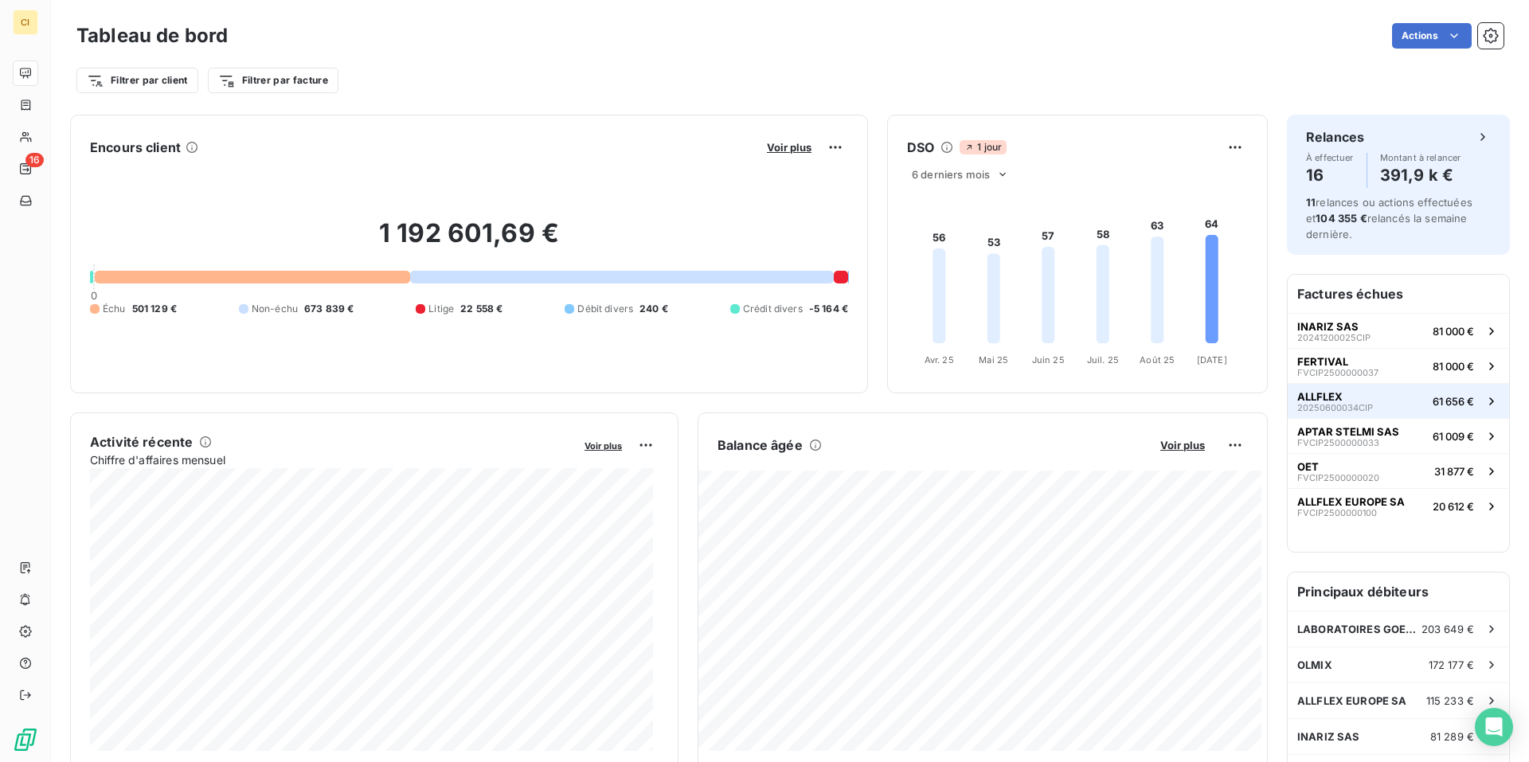
click at [1357, 399] on div "ALLFLEX 20250600034CIP" at bounding box center [1335, 401] width 76 height 22
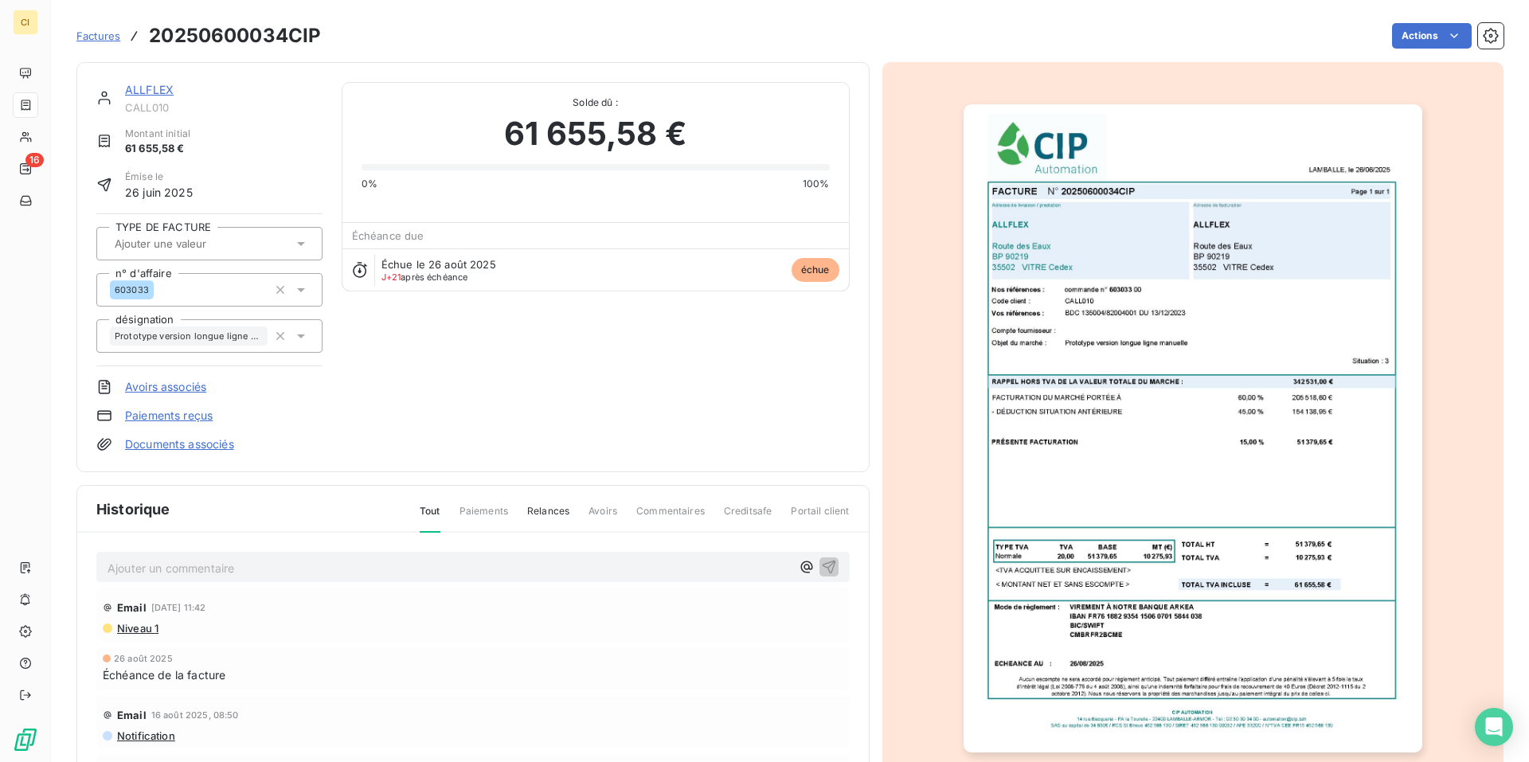
click at [143, 626] on span "Niveau 1" at bounding box center [136, 628] width 43 height 13
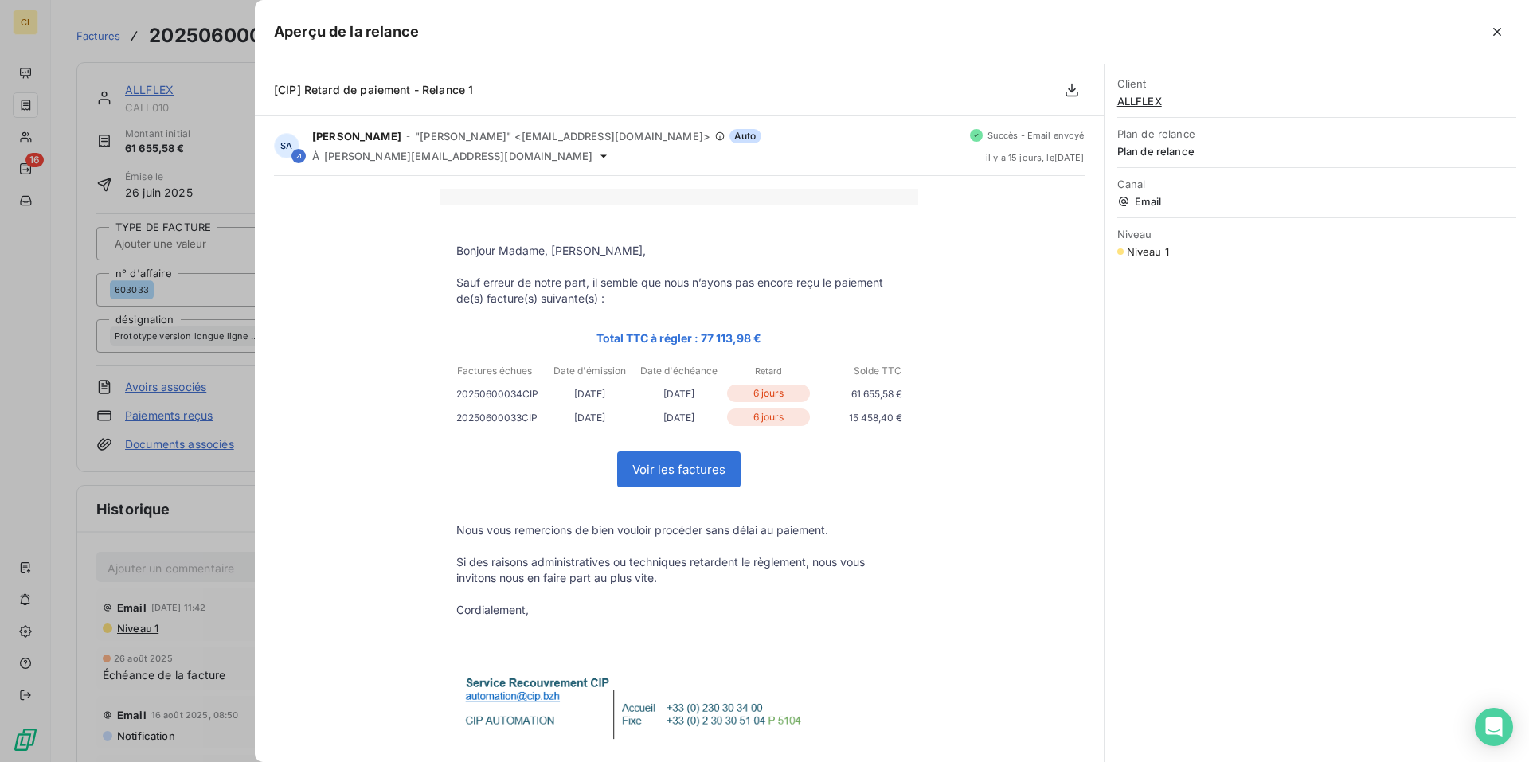
click at [143, 626] on div at bounding box center [764, 381] width 1529 height 762
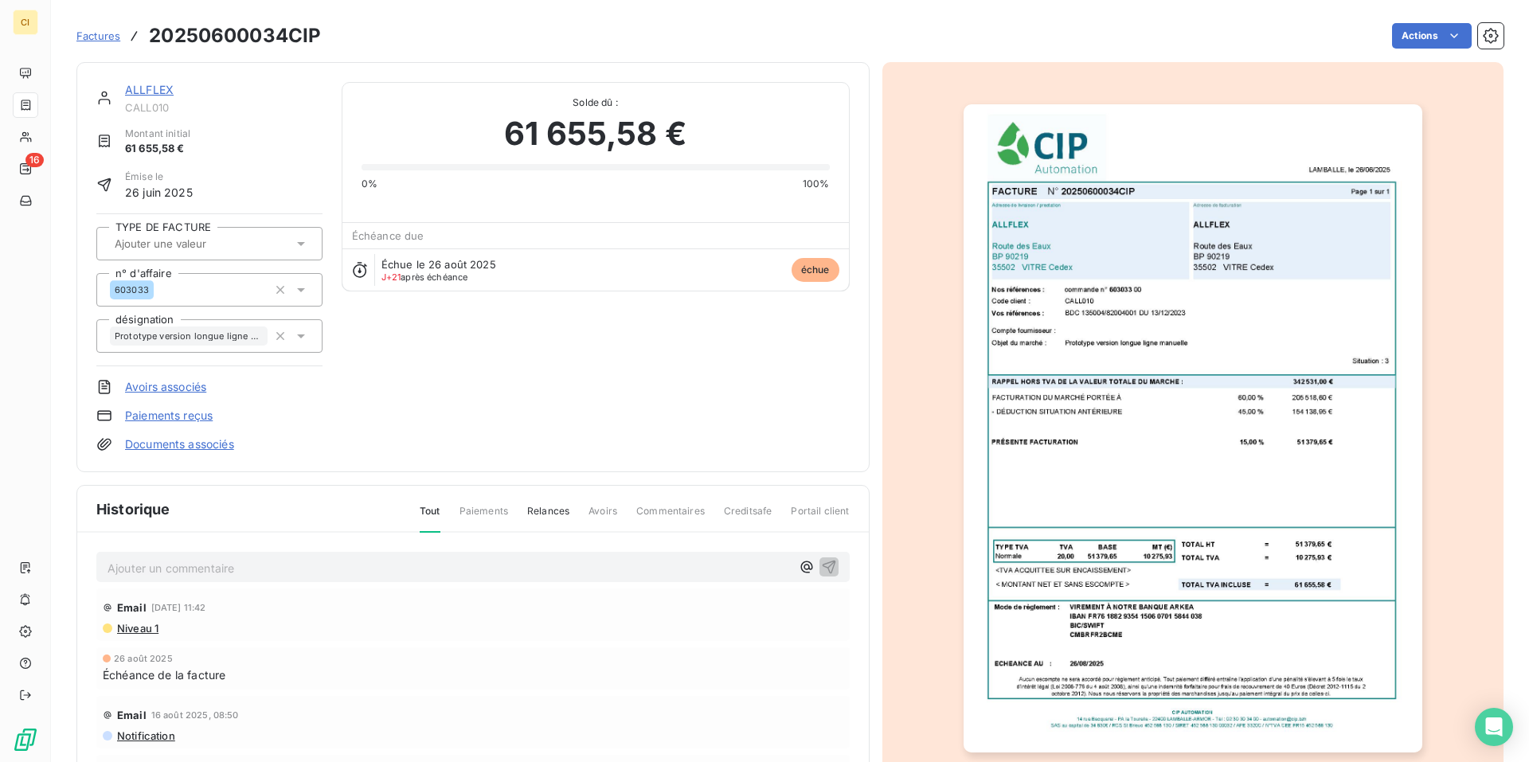
drag, startPoint x: 143, startPoint y: 626, endPoint x: 413, endPoint y: 37, distance: 647.8
click at [413, 37] on div "Actions" at bounding box center [922, 35] width 1164 height 25
